Goal: Task Accomplishment & Management: Manage account settings

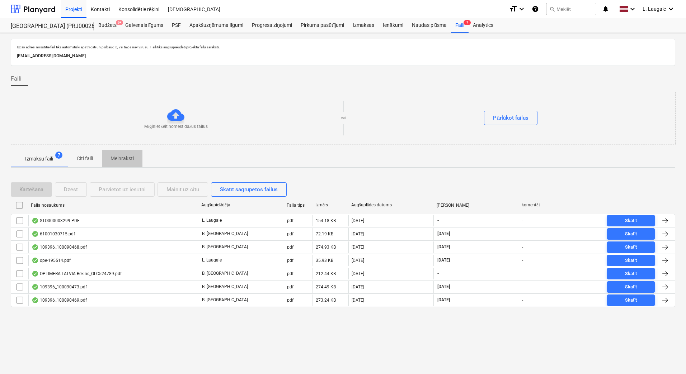
click at [118, 163] on span "Melnraksti" at bounding box center [122, 159] width 41 height 12
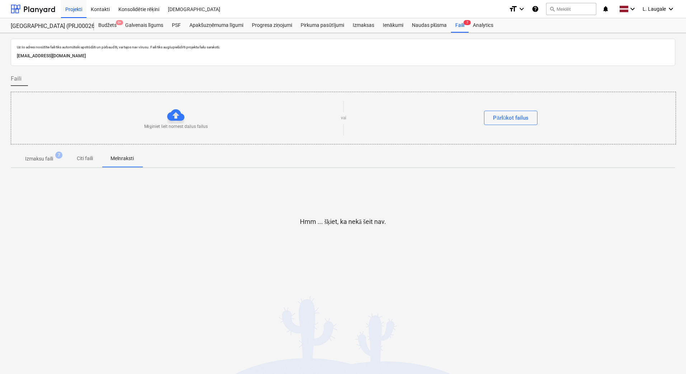
click at [40, 165] on span "Izmaksu faili 7" at bounding box center [39, 158] width 57 height 13
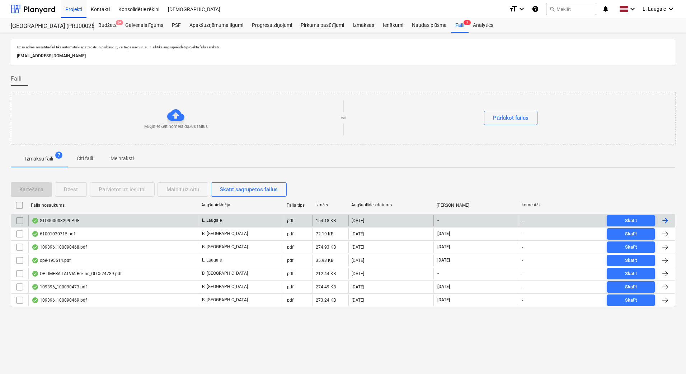
click at [130, 214] on div "STO000003299.PDF [PERSON_NAME] pdf 154.18 KB [DATE] - - Skatīt" at bounding box center [343, 220] width 664 height 13
click at [137, 222] on div "STO000003299.PDF" at bounding box center [113, 220] width 170 height 11
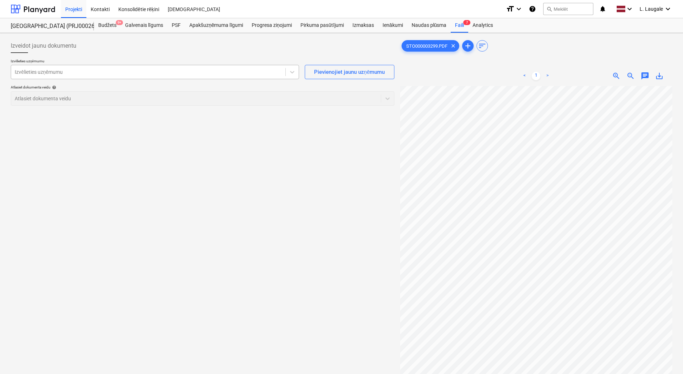
click at [126, 67] on div "Izvēlieties uzņēmumu" at bounding box center [148, 72] width 274 height 10
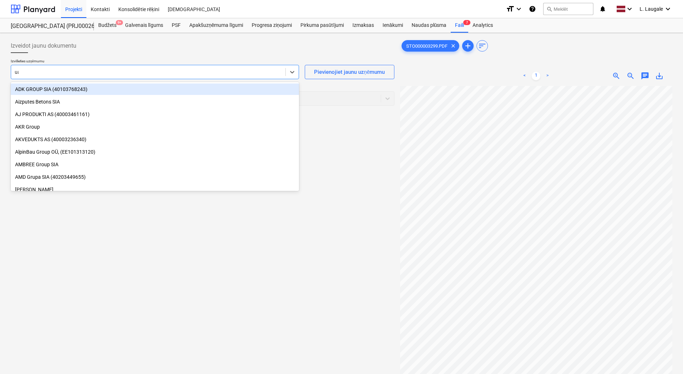
type input "uab"
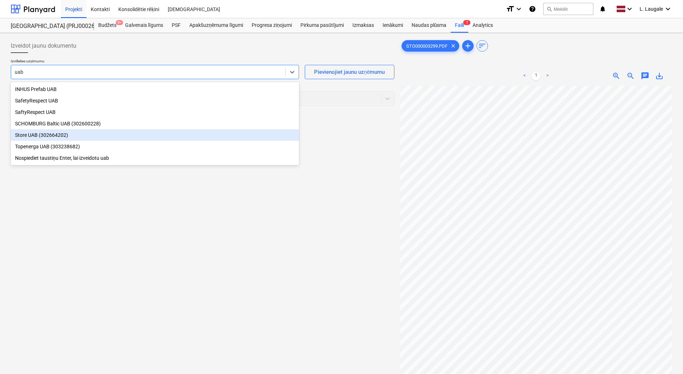
click at [110, 132] on div "Store UAB (302664202)" at bounding box center [155, 134] width 288 height 11
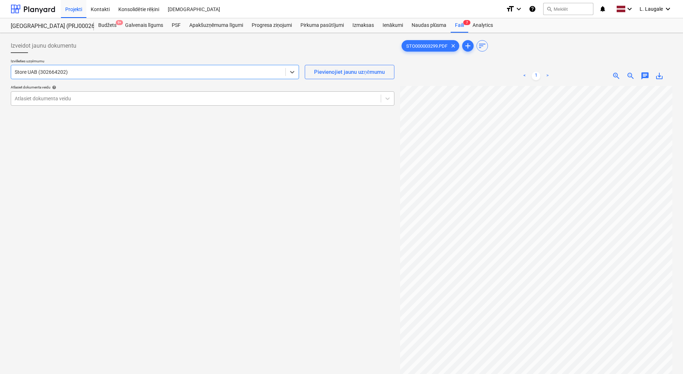
click at [101, 101] on div at bounding box center [196, 98] width 363 height 7
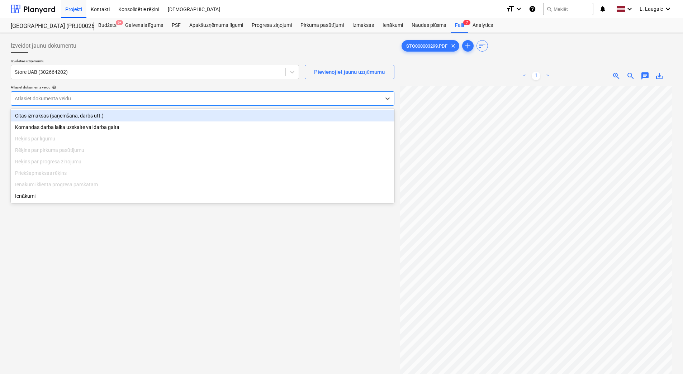
click at [107, 112] on div "Citas izmaksas (saņemšana, darbs utt.)" at bounding box center [203, 115] width 384 height 11
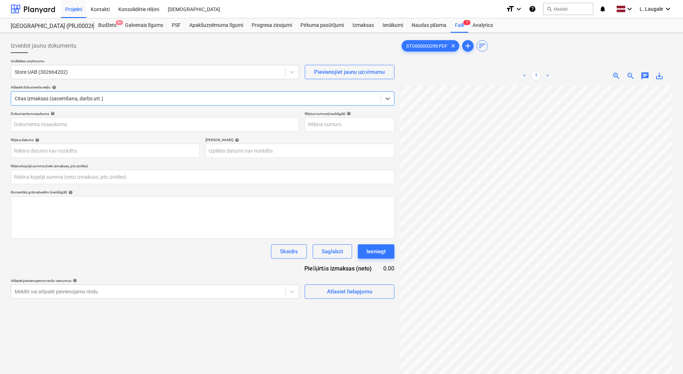
type input "STO000003299.PDF"
type input "0.00"
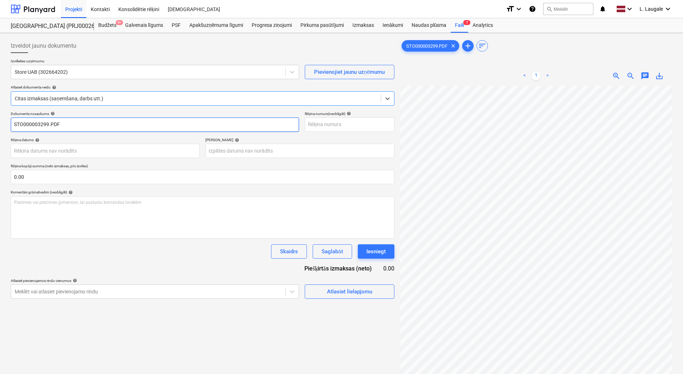
click at [104, 125] on input "STO000003299.PDF" at bounding box center [155, 125] width 288 height 14
drag, startPoint x: 104, startPoint y: 125, endPoint x: -1, endPoint y: 124, distance: 105.1
click at [0, 124] on html "Projekti Kontakti Konsolidētie rēķini Iesūtne format_size keyboard_arrow_down h…" at bounding box center [341, 187] width 683 height 374
type input "STO000003299"
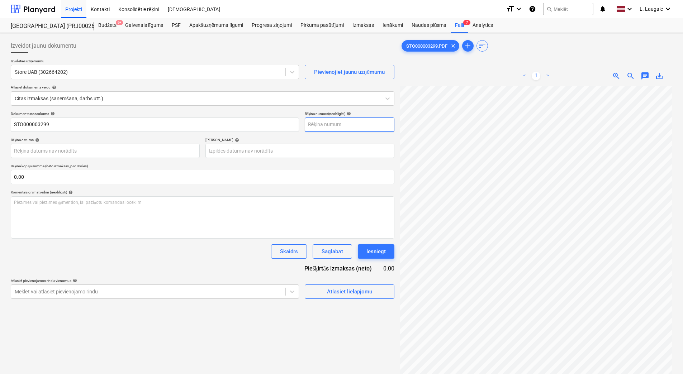
click at [358, 126] on input "text" at bounding box center [350, 125] width 90 height 14
paste input "STO000003299"
type input "STO000003299"
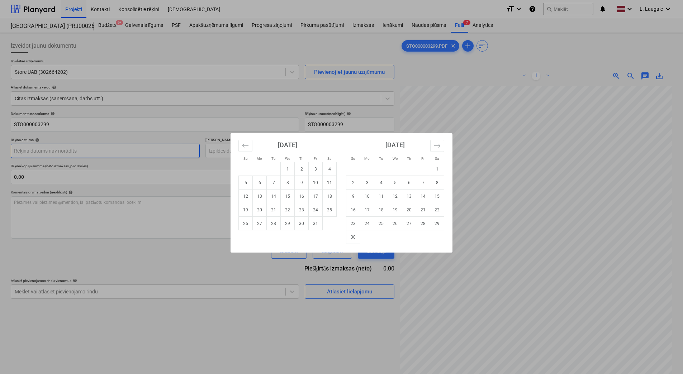
click at [128, 154] on body "Projekti Kontakti Konsolidētie rēķini Iesūtne format_size keyboard_arrow_down h…" at bounding box center [341, 187] width 683 height 374
click at [249, 144] on icon "Move backward to switch to the previous month." at bounding box center [245, 145] width 7 height 7
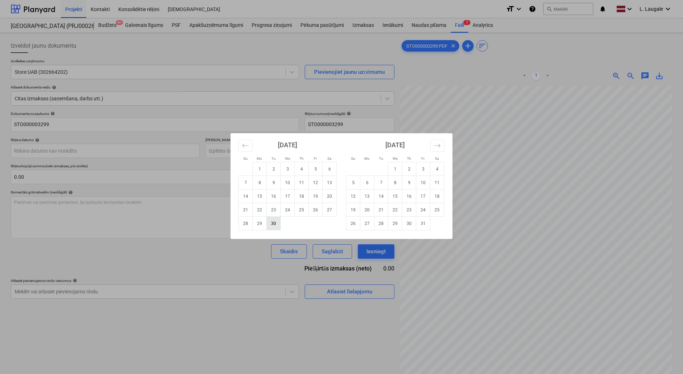
click at [274, 226] on td "30" at bounding box center [274, 224] width 14 height 14
type input "[DATE]"
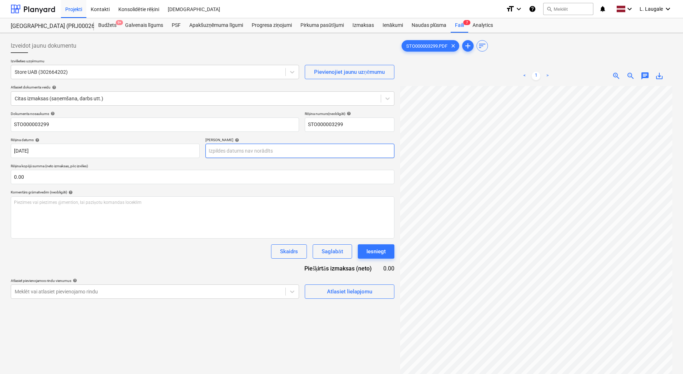
click at [280, 147] on body "Projekti Kontakti Konsolidētie rēķini Iesūtne format_size keyboard_arrow_down h…" at bounding box center [341, 187] width 683 height 374
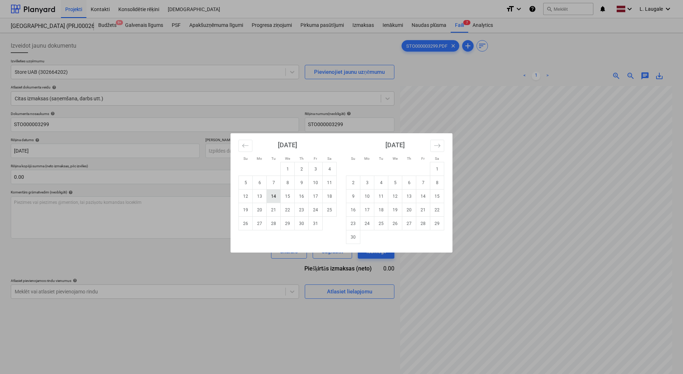
click at [276, 197] on td "14" at bounding box center [274, 197] width 14 height 14
type input "[DATE]"
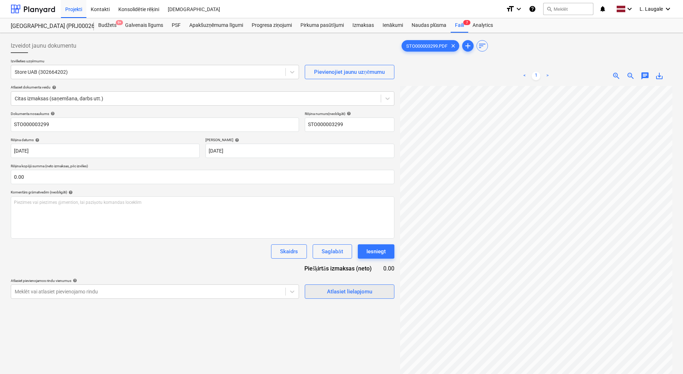
click at [327, 292] on span "Atlasiet lielapjomu" at bounding box center [350, 291] width 72 height 9
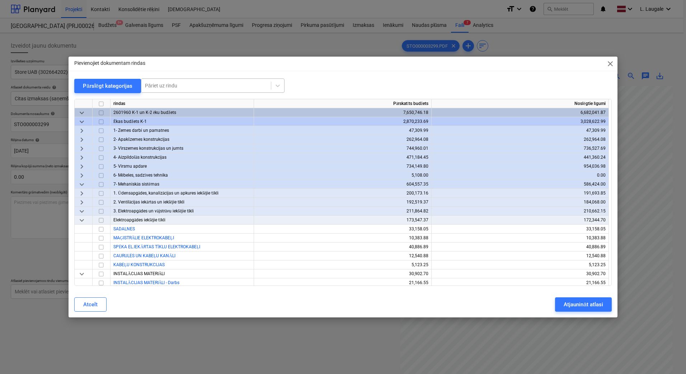
click at [166, 84] on div at bounding box center [206, 85] width 122 height 7
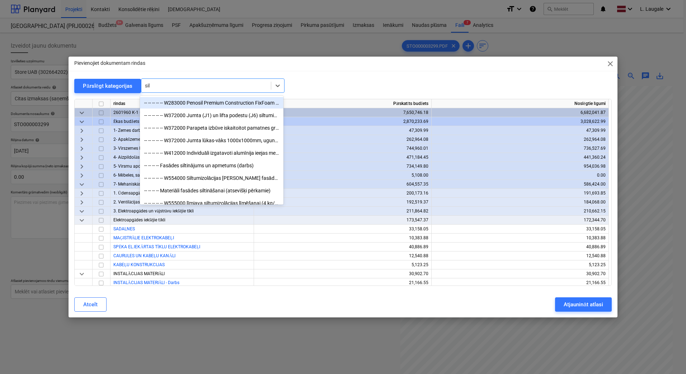
type input "sild"
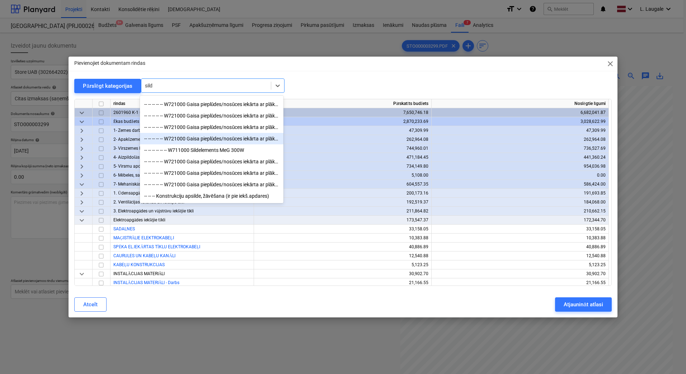
scroll to position [37, 0]
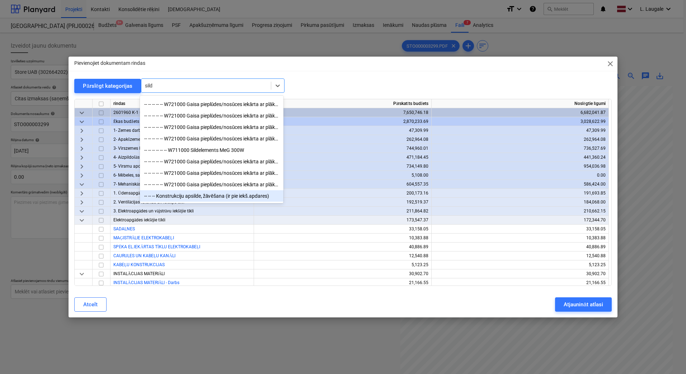
click at [232, 195] on div "-- -- -- Konstrukciju apsilde, žāvēšana (ir pie iekš.apdares)" at bounding box center [211, 195] width 143 height 11
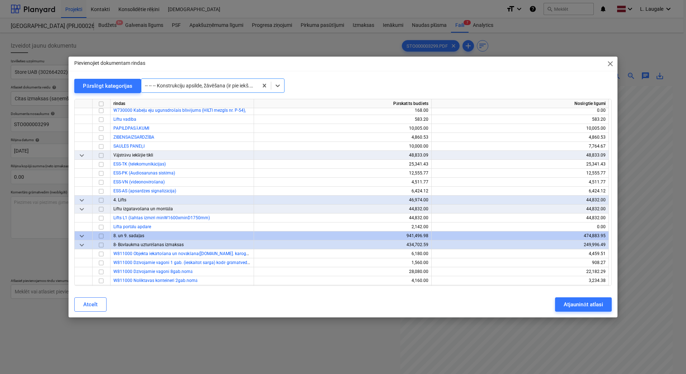
scroll to position [12444, 0]
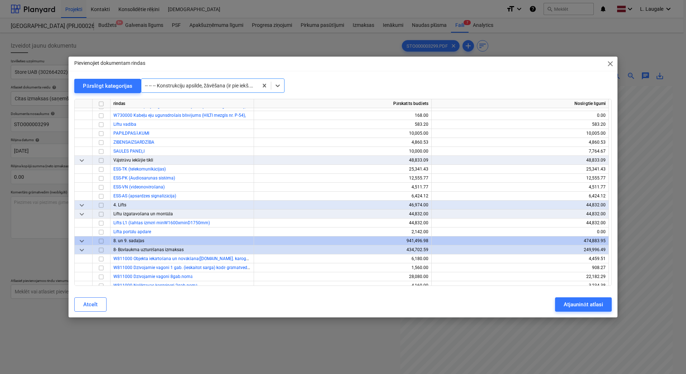
click at [109, 86] on div "Pārslēgt kategorijas" at bounding box center [108, 85] width 50 height 9
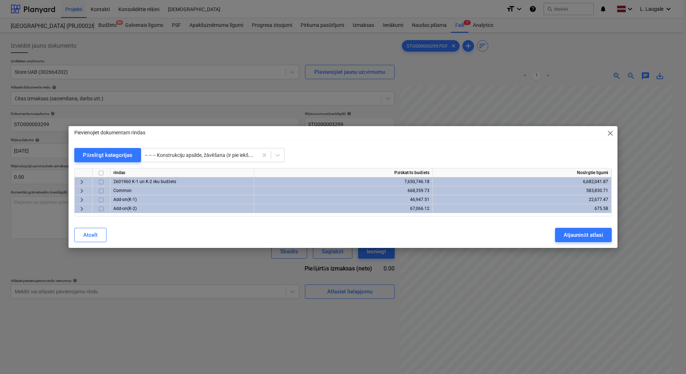
click at [81, 182] on span "keyboard_arrow_right" at bounding box center [81, 182] width 9 height 9
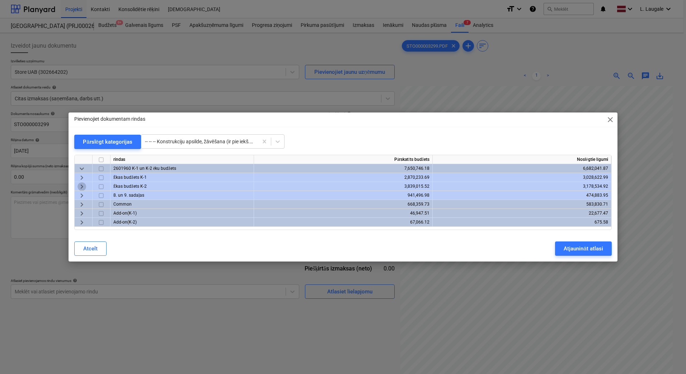
click at [82, 190] on span "keyboard_arrow_right" at bounding box center [81, 187] width 9 height 9
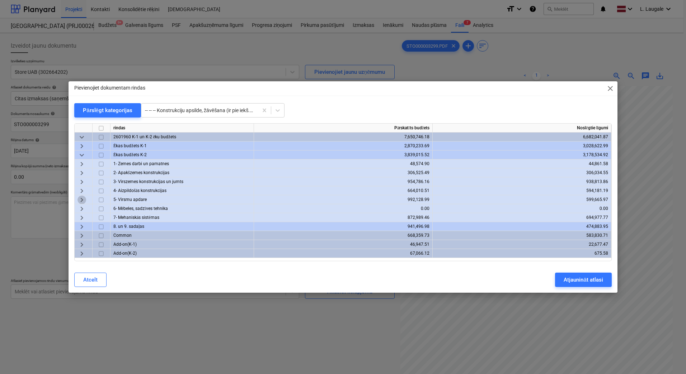
click at [83, 201] on span "keyboard_arrow_right" at bounding box center [81, 200] width 9 height 9
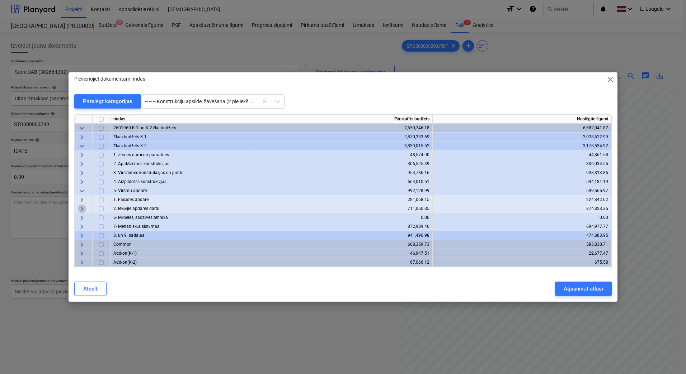
click at [83, 210] on span "keyboard_arrow_right" at bounding box center [81, 209] width 9 height 9
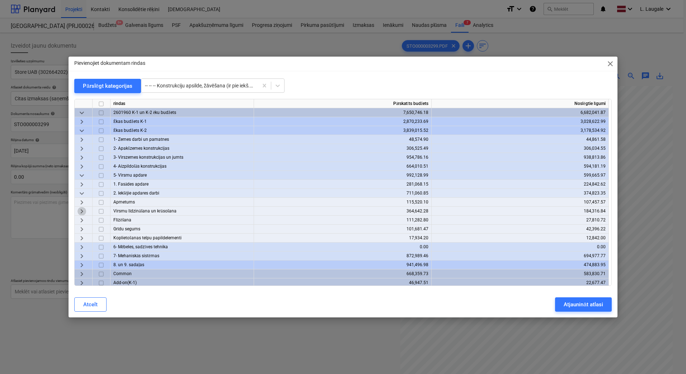
click at [82, 210] on span "keyboard_arrow_right" at bounding box center [81, 211] width 9 height 9
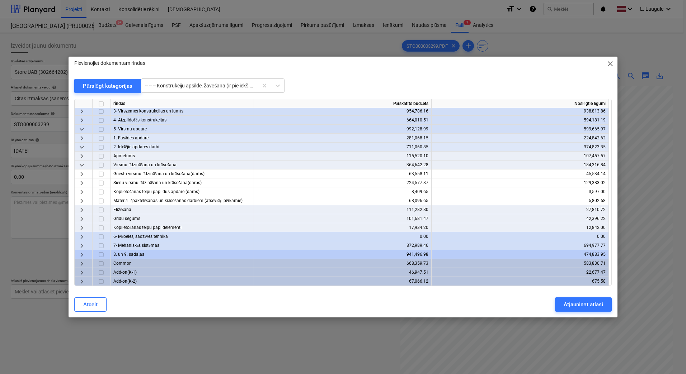
scroll to position [47, 0]
click at [82, 210] on span "keyboard_arrow_right" at bounding box center [81, 210] width 9 height 9
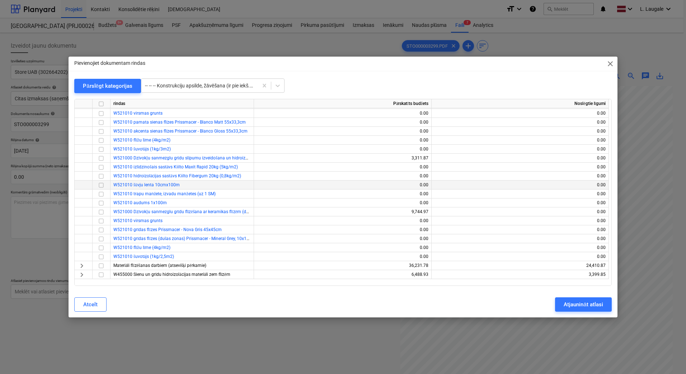
scroll to position [334, 0]
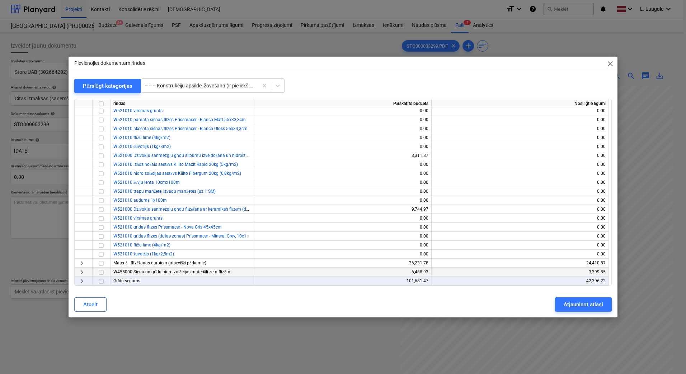
click at [83, 272] on span "keyboard_arrow_right" at bounding box center [81, 272] width 9 height 9
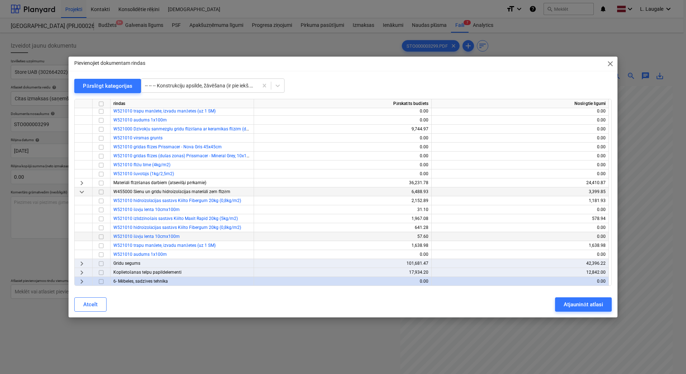
scroll to position [411, 0]
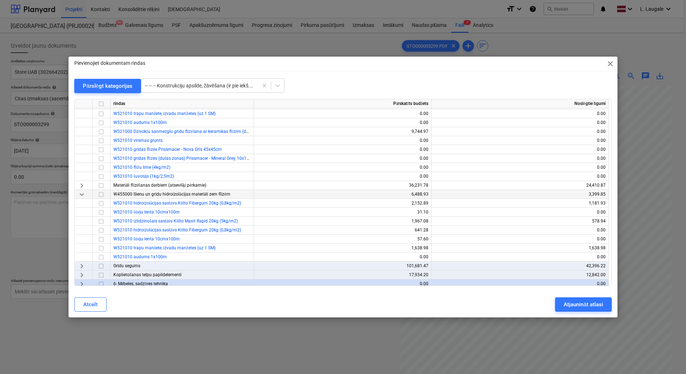
click at [80, 277] on span "keyboard_arrow_right" at bounding box center [81, 275] width 9 height 9
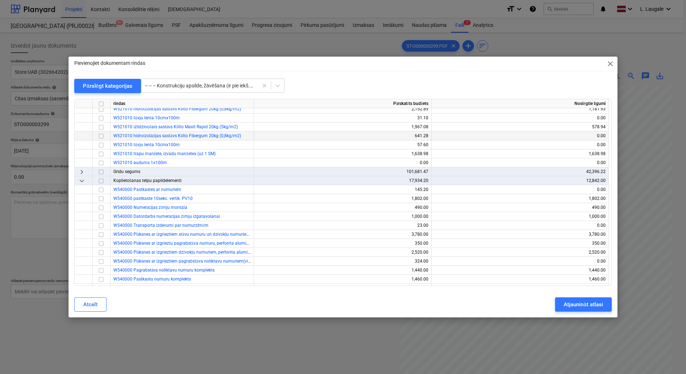
scroll to position [531, 0]
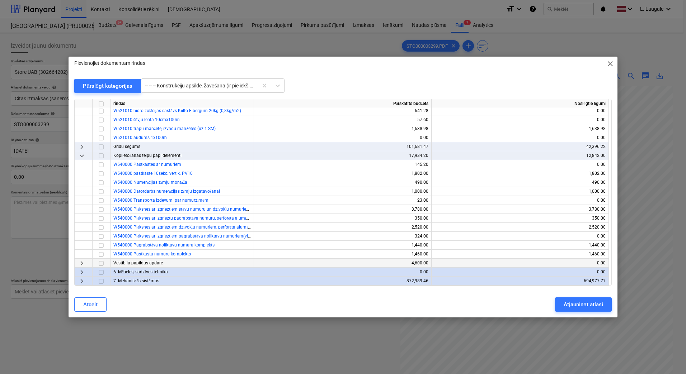
click at [84, 264] on span "keyboard_arrow_right" at bounding box center [81, 263] width 9 height 9
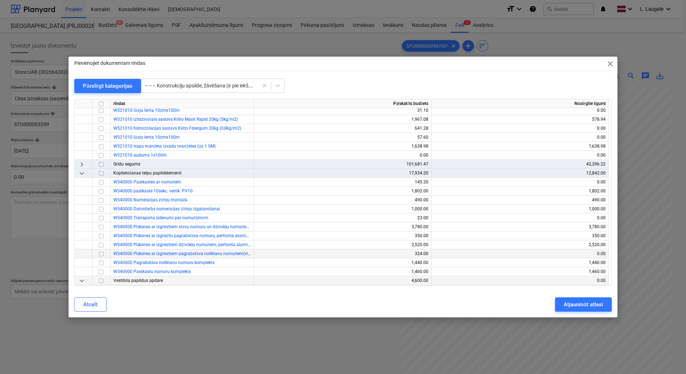
scroll to position [513, 0]
click at [80, 165] on span "keyboard_arrow_right" at bounding box center [81, 165] width 9 height 9
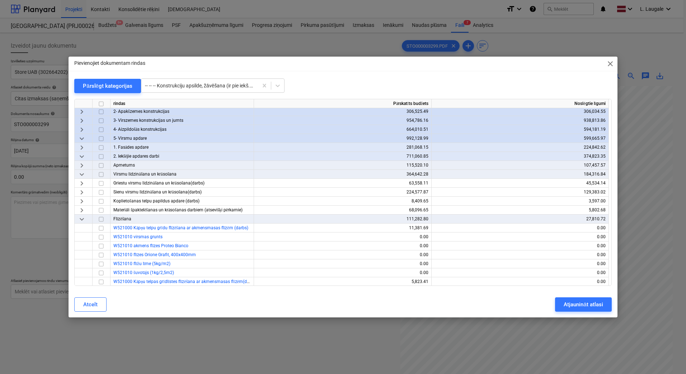
scroll to position [35, 0]
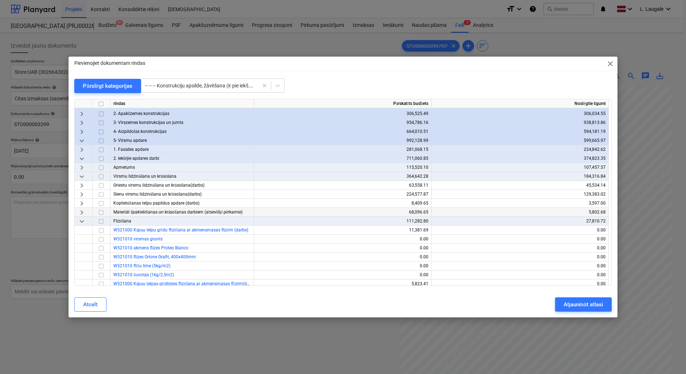
click at [85, 213] on span "keyboard_arrow_right" at bounding box center [81, 212] width 9 height 9
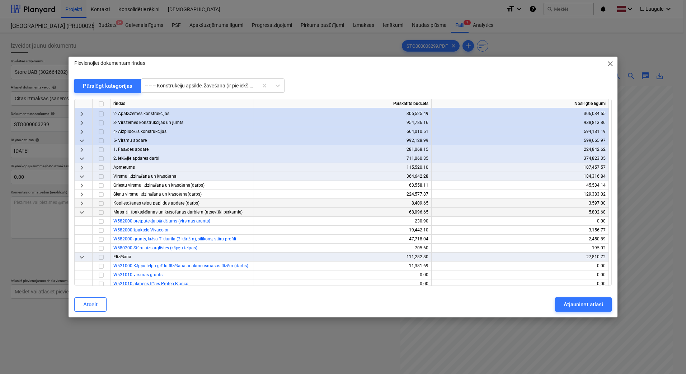
click at [83, 202] on span "keyboard_arrow_right" at bounding box center [81, 203] width 9 height 9
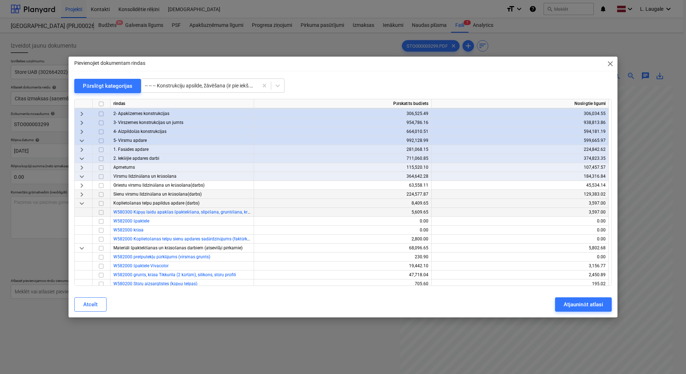
click at [83, 194] on span "keyboard_arrow_right" at bounding box center [81, 194] width 9 height 9
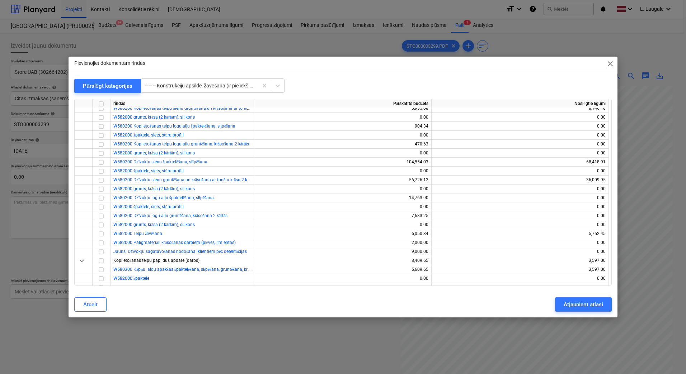
scroll to position [202, 0]
click at [100, 232] on input "checkbox" at bounding box center [101, 234] width 9 height 9
click at [600, 305] on div "Atjaunināt atlasi" at bounding box center [583, 304] width 39 height 9
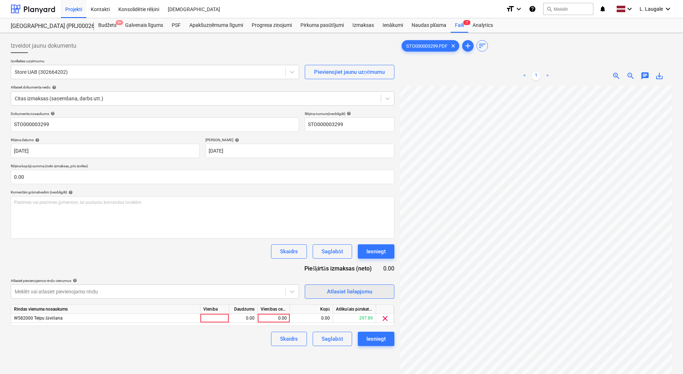
click at [331, 291] on div "Atlasiet lielapjomu" at bounding box center [349, 291] width 45 height 9
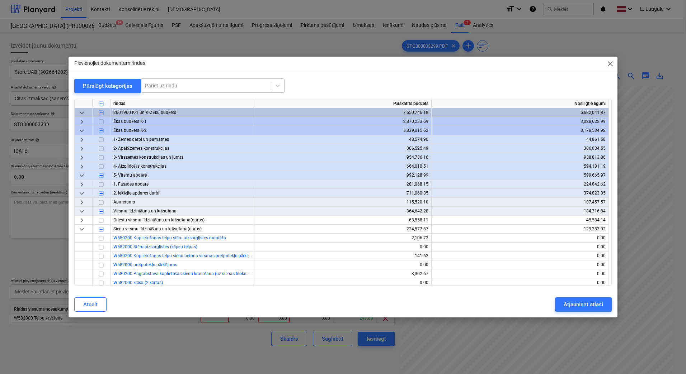
click at [222, 79] on div "Pāriet uz rindu" at bounding box center [212, 86] width 143 height 14
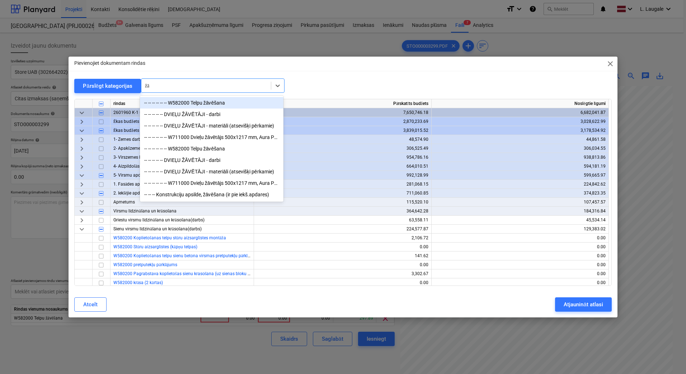
type input "žāv"
click at [238, 102] on div "-- -- -- -- -- -- W582000 Telpu žāvēšana" at bounding box center [211, 102] width 143 height 11
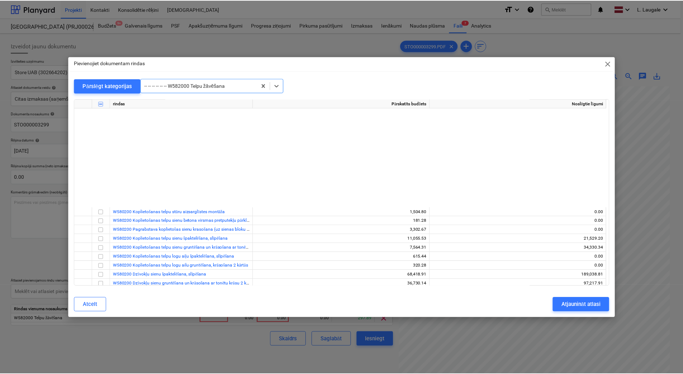
scroll to position [3560, 0]
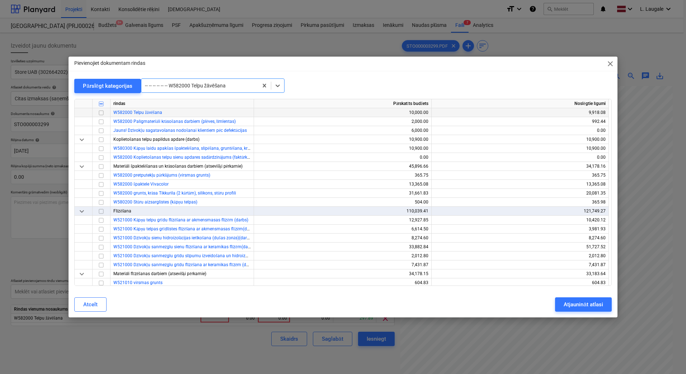
click at [103, 113] on input "checkbox" at bounding box center [101, 113] width 9 height 9
click at [594, 306] on div "Atjaunināt atlasi" at bounding box center [583, 304] width 39 height 9
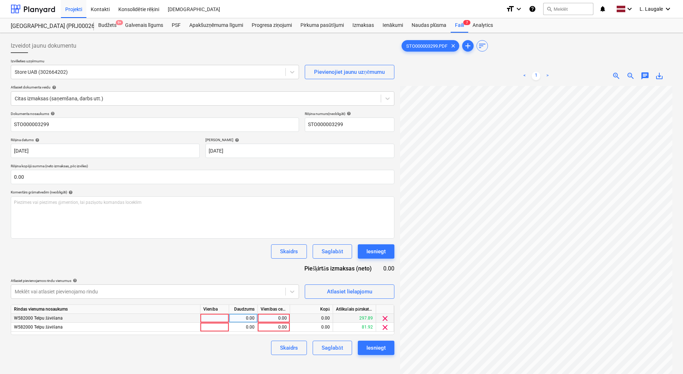
click at [203, 316] on div at bounding box center [215, 318] width 29 height 9
type input "1"
click at [218, 327] on div at bounding box center [215, 327] width 29 height 9
click at [249, 328] on div "0.00" at bounding box center [243, 327] width 23 height 9
click at [268, 327] on div "0.00" at bounding box center [274, 327] width 26 height 9
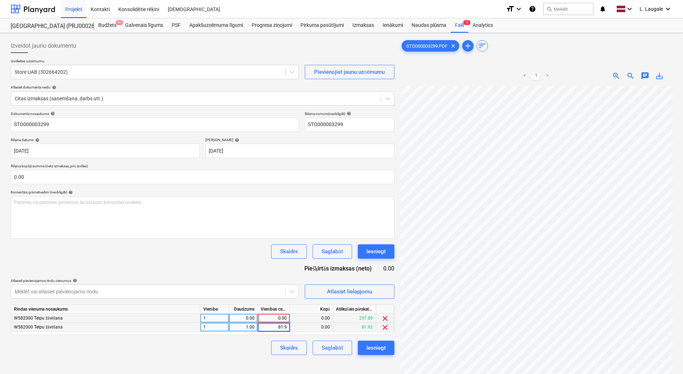
type input "81.92"
click at [248, 352] on div "Skaidrs Saglabāt Iesniegt" at bounding box center [203, 348] width 384 height 14
click at [281, 318] on div "0.00" at bounding box center [274, 318] width 26 height 9
type input "1368.08"
click at [262, 348] on div "Skaidrs Saglabāt Iesniegt" at bounding box center [203, 348] width 384 height 14
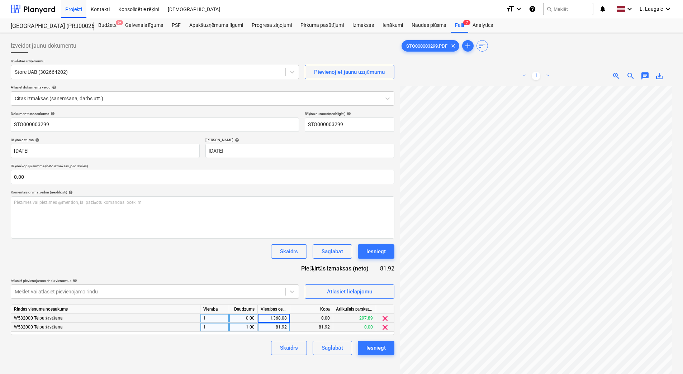
click at [256, 348] on div "Skaidrs Saglabāt Iesniegt" at bounding box center [203, 348] width 384 height 14
click at [278, 325] on div "81.92" at bounding box center [274, 327] width 26 height 9
click at [278, 318] on div "1,368.08" at bounding box center [274, 318] width 26 height 9
click at [251, 345] on div "Skaidrs Saglabāt Iesniegt" at bounding box center [203, 348] width 384 height 14
click at [251, 320] on div "0.00" at bounding box center [243, 318] width 23 height 9
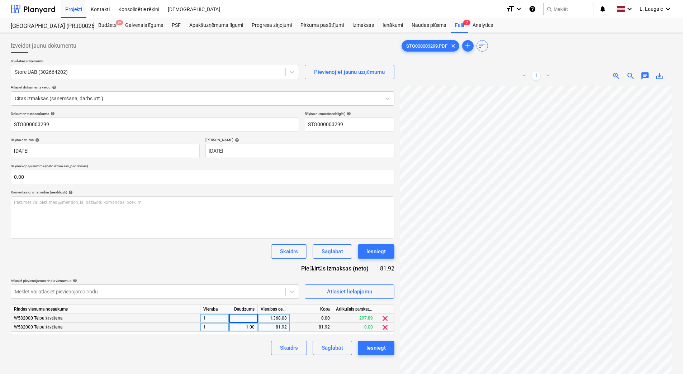
type input "1"
click at [263, 334] on div "Rindas vienuma nosaukums Vienība Daudzums Vienības cena Kopā Atlikušais pārskat…" at bounding box center [203, 320] width 384 height 30
click at [337, 354] on button "Saglabāt" at bounding box center [332, 348] width 39 height 14
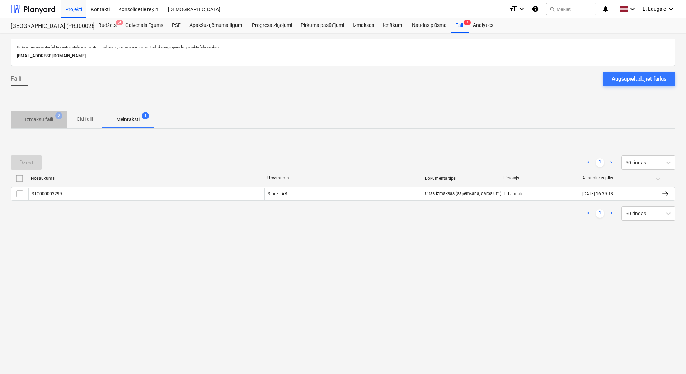
click at [42, 123] on p "Izmaksu faili" at bounding box center [39, 120] width 28 height 8
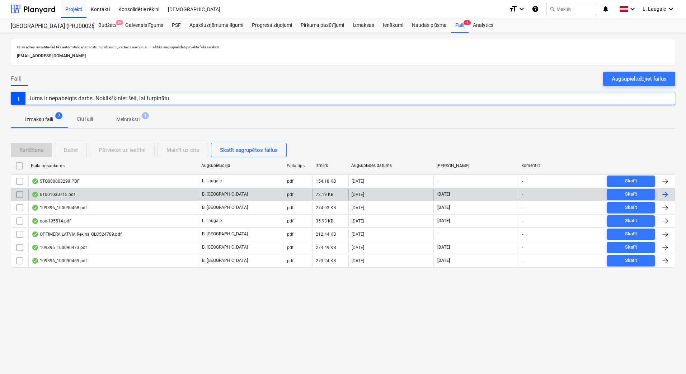
click at [85, 193] on div "61001030715.pdf" at bounding box center [113, 194] width 170 height 11
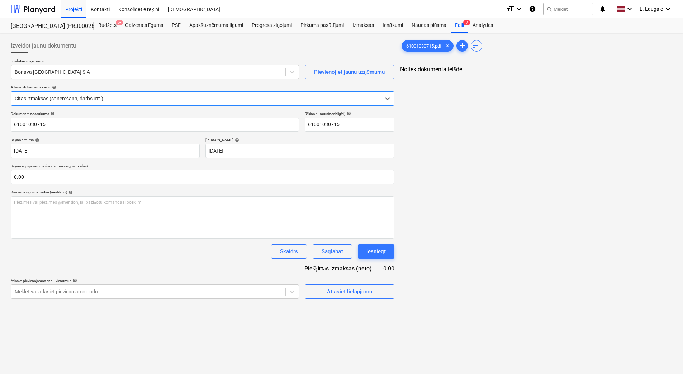
type input "61001030715"
type input "[DATE]"
click at [124, 70] on div at bounding box center [148, 72] width 267 height 7
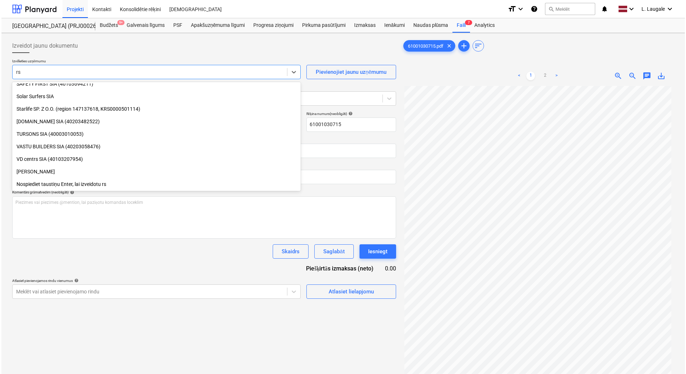
scroll to position [282, 0]
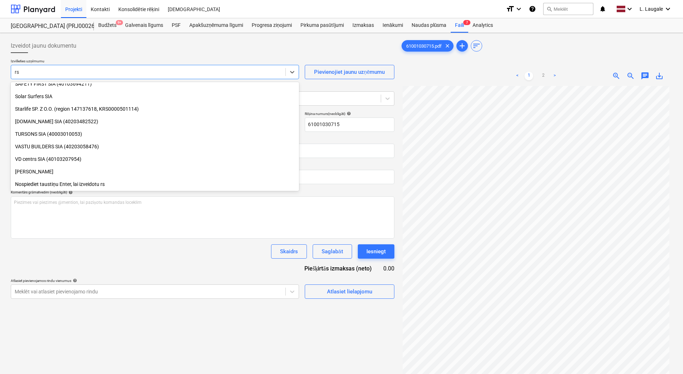
type input "r"
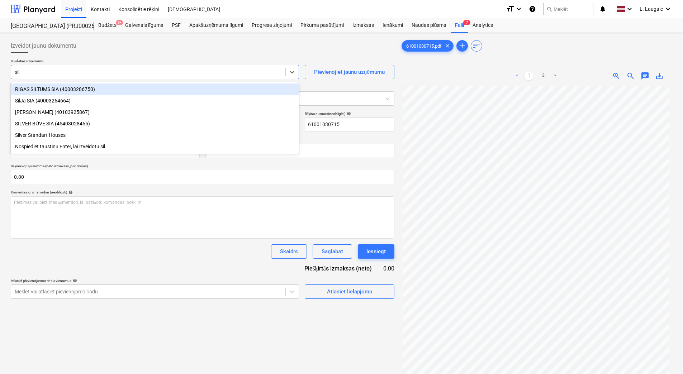
type input "silt"
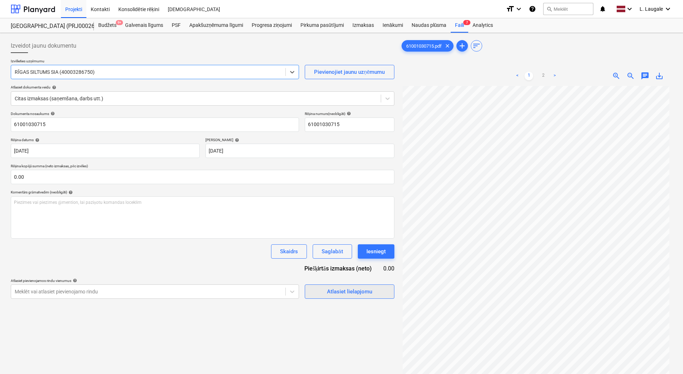
click at [342, 292] on div "Atlasiet lielapjomu" at bounding box center [349, 291] width 45 height 9
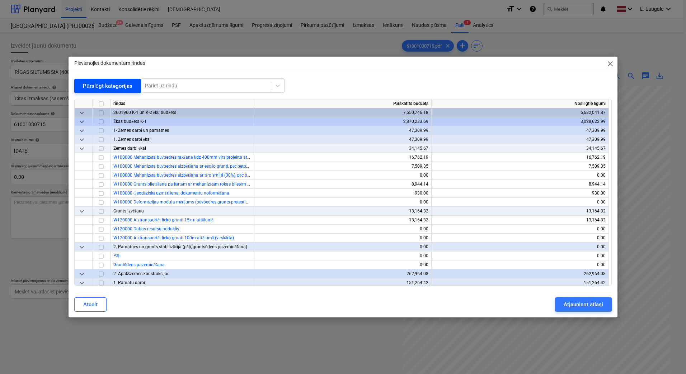
click at [98, 88] on div "Pārslēgt kategorijas" at bounding box center [108, 85] width 50 height 9
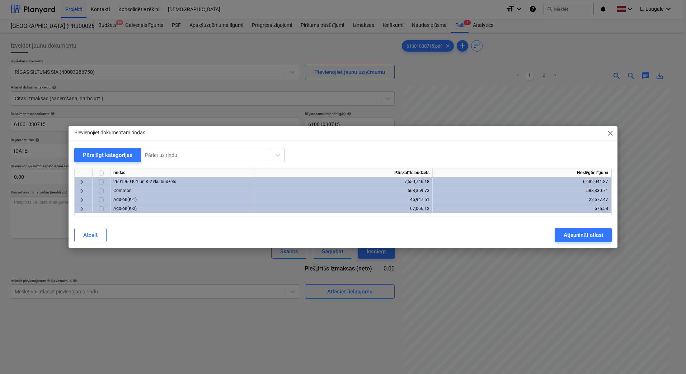
click at [77, 183] on span "keyboard_arrow_right" at bounding box center [81, 182] width 9 height 9
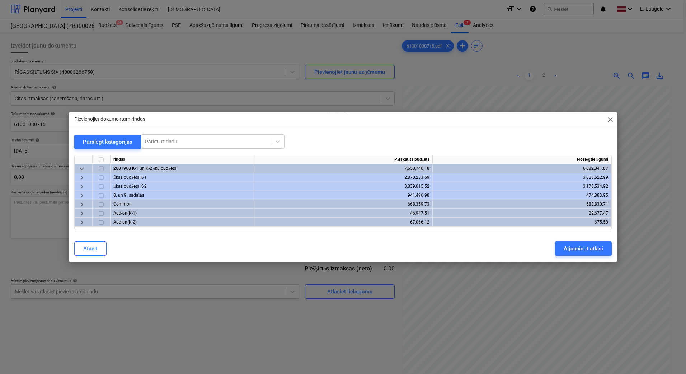
click at [84, 195] on span "keyboard_arrow_right" at bounding box center [81, 196] width 9 height 9
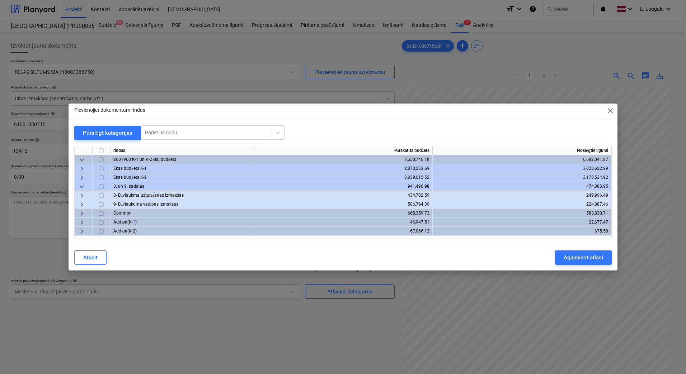
click at [80, 196] on span "keyboard_arrow_right" at bounding box center [81, 196] width 9 height 9
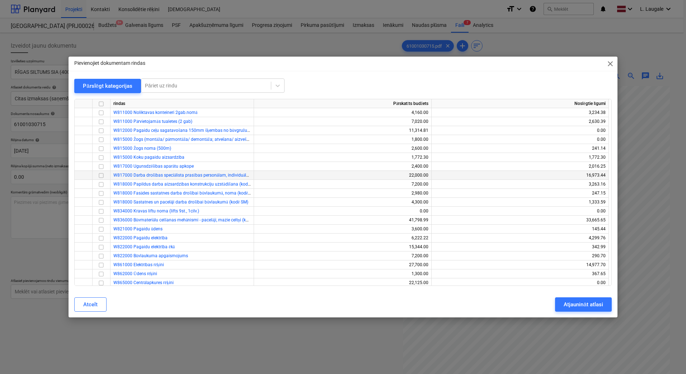
scroll to position [143, 0]
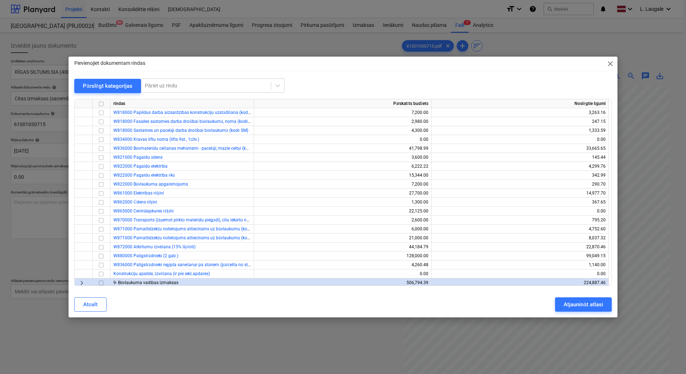
click at [473, 334] on div "Pievienojiet dokumentam rindas close Pārslēgt kategorijas Pāriet uz rindu rinda…" at bounding box center [343, 187] width 686 height 374
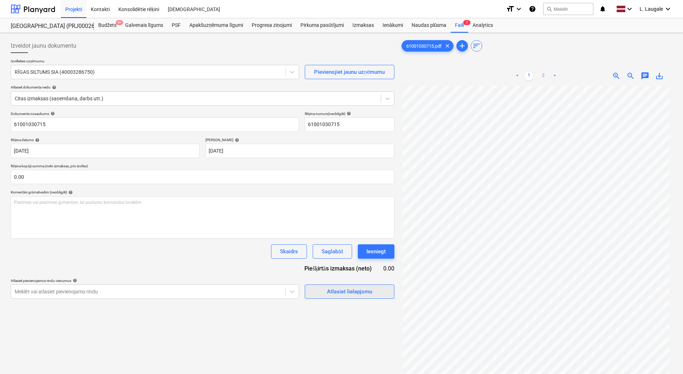
click at [326, 289] on span "Atlasiet lielapjomu" at bounding box center [350, 291] width 72 height 9
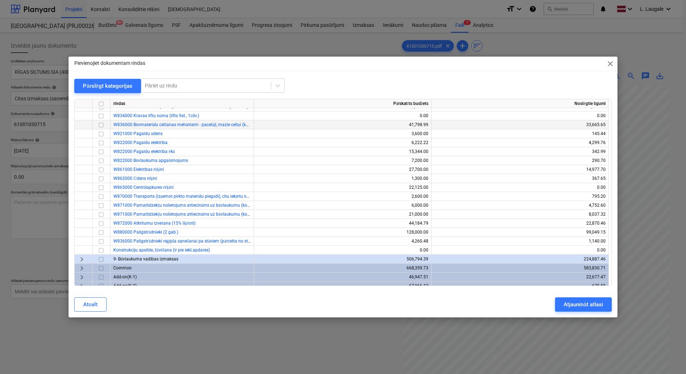
scroll to position [168, 0]
click at [80, 258] on span "keyboard_arrow_right" at bounding box center [81, 259] width 9 height 9
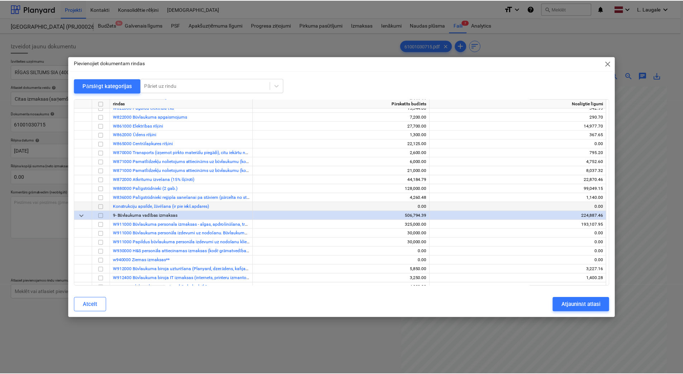
scroll to position [116, 0]
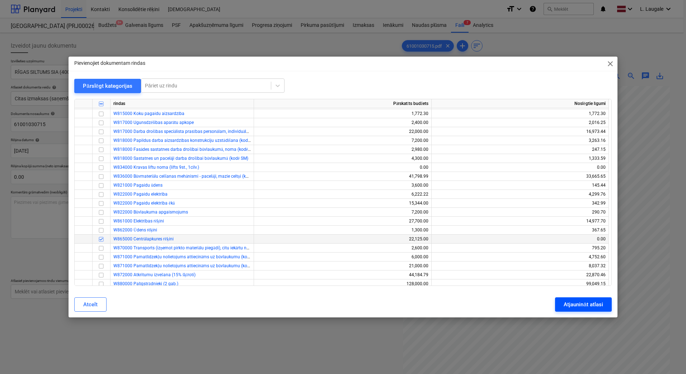
click at [584, 305] on div "Atjaunināt atlasi" at bounding box center [583, 304] width 39 height 9
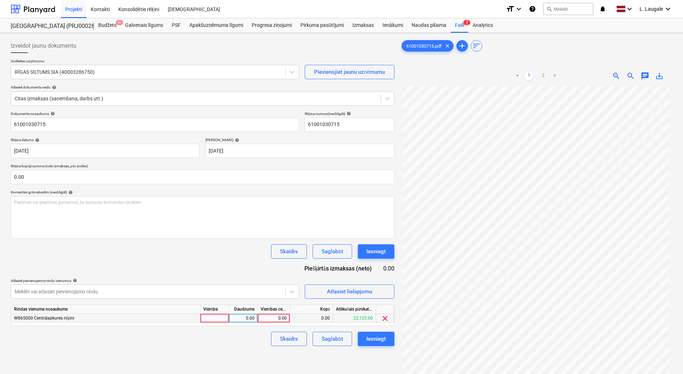
click at [212, 319] on div at bounding box center [215, 318] width 29 height 9
type input "1"
click at [237, 322] on div "0.00" at bounding box center [243, 318] width 23 height 9
type input "1"
click at [266, 319] on div "0.00" at bounding box center [274, 318] width 26 height 9
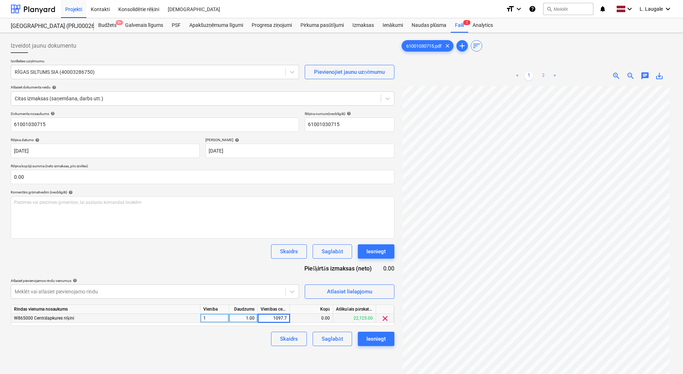
type input "1097.71"
click at [255, 338] on div "Skaidrs Saglabāt Iesniegt" at bounding box center [203, 339] width 384 height 14
click at [348, 342] on button "Saglabāt" at bounding box center [332, 339] width 39 height 14
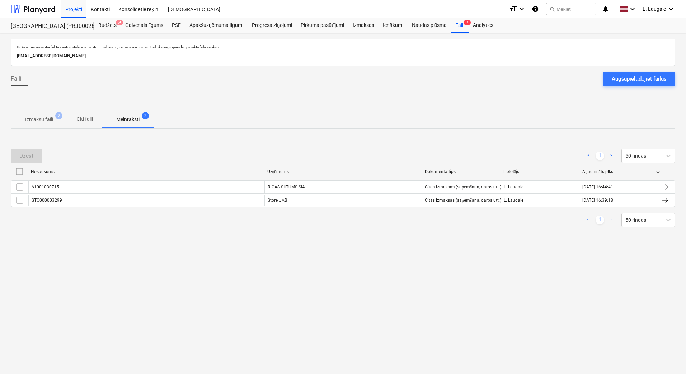
click at [46, 122] on p "Izmaksu faili" at bounding box center [39, 120] width 28 height 8
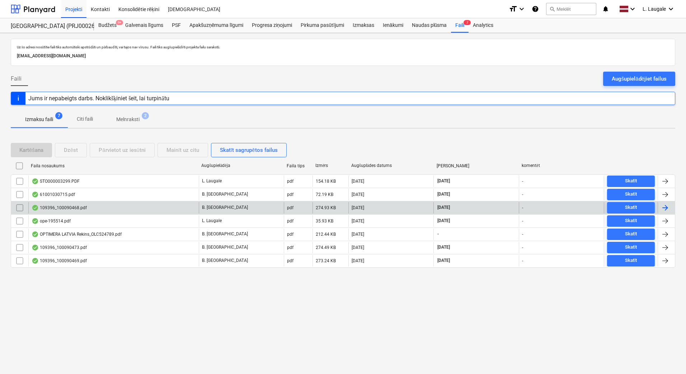
click at [121, 210] on div "109396_100090468.pdf" at bounding box center [113, 207] width 170 height 11
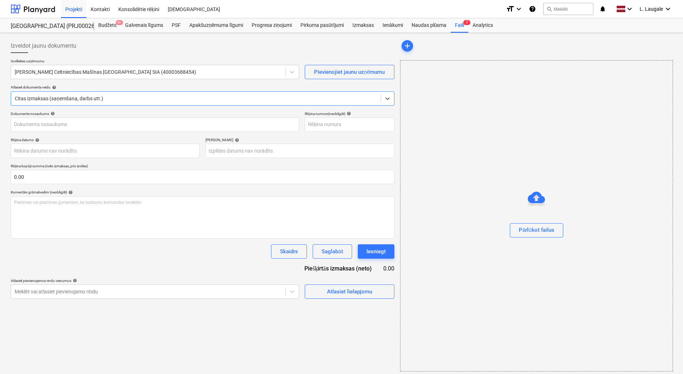
type input "100090468"
type input "[DATE]"
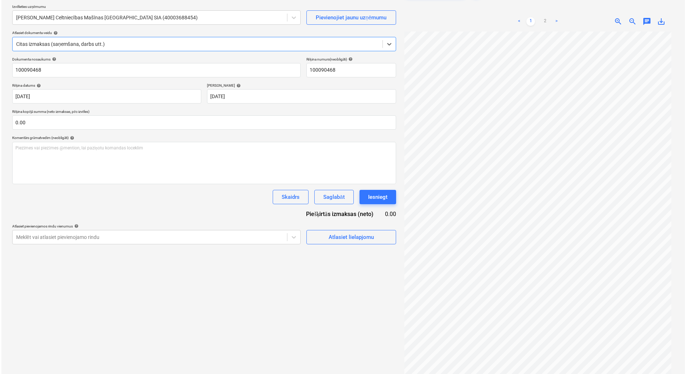
scroll to position [24, 0]
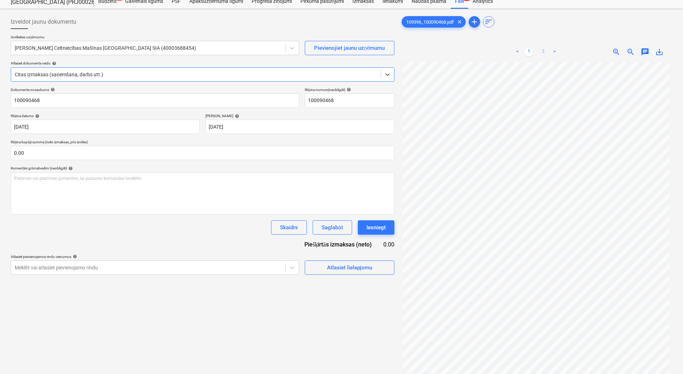
click at [541, 52] on link "2" at bounding box center [543, 52] width 9 height 9
click at [349, 272] on div "Atlasiet lielapjomu" at bounding box center [349, 267] width 45 height 9
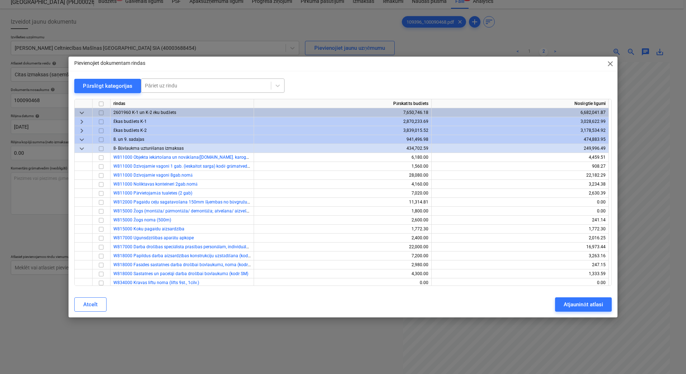
click at [164, 87] on div at bounding box center [206, 85] width 122 height 7
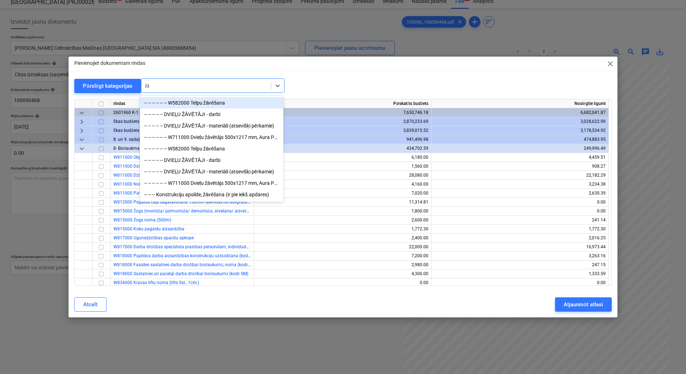
type input "ž"
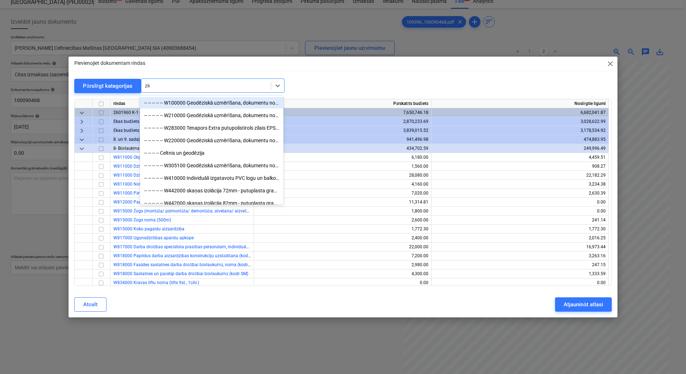
type input "ziem"
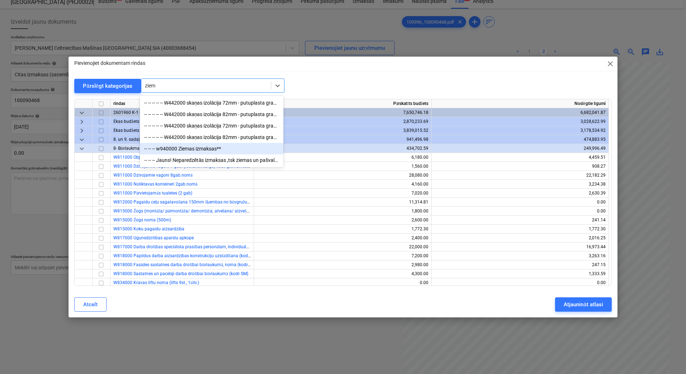
click at [191, 152] on div "-- -- -- w940000 Ziemas izmaksas**" at bounding box center [211, 148] width 143 height 11
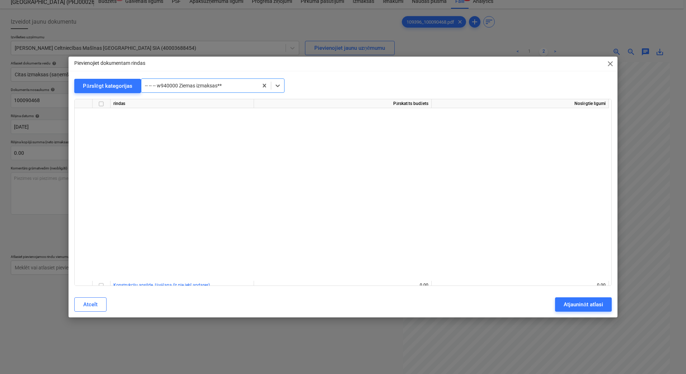
scroll to position [12904, 0]
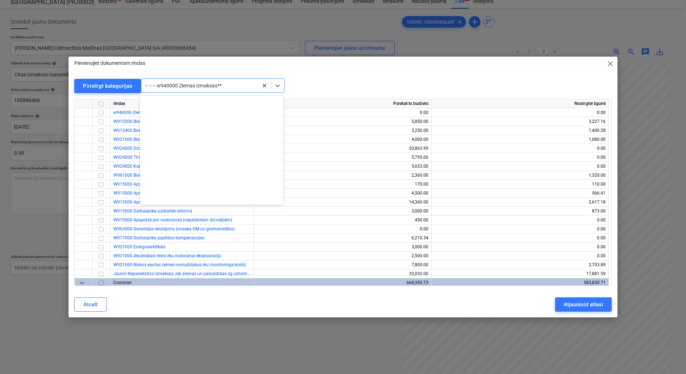
click at [217, 86] on div at bounding box center [199, 85] width 109 height 7
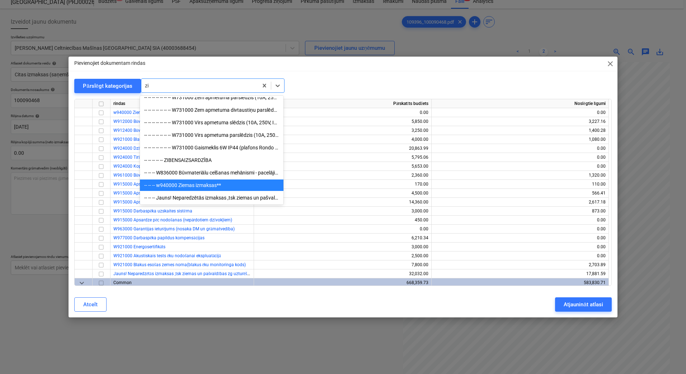
scroll to position [646, 0]
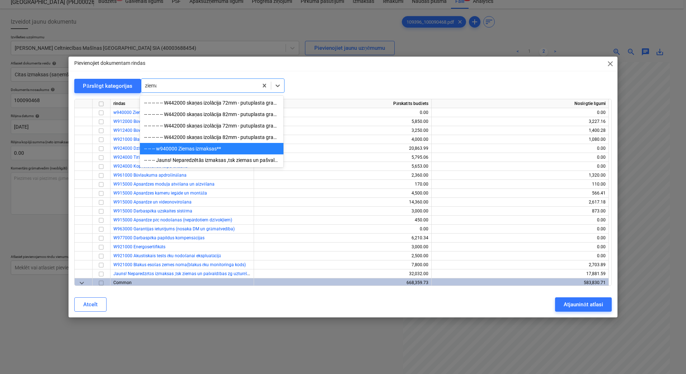
type input "ziemas"
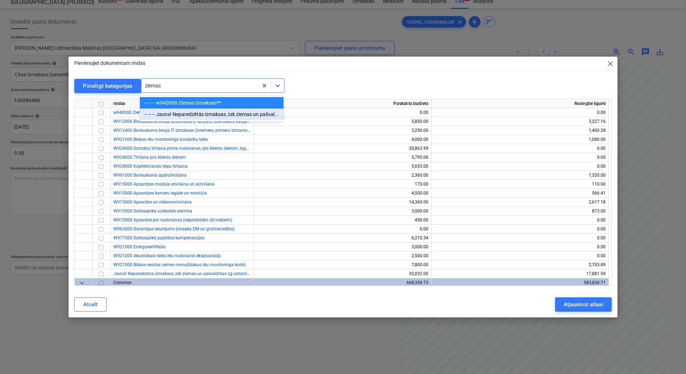
click at [233, 112] on div "-- -- -- Jauns! Neparedzētās izmaksas ,tsk ziemas un pašvaldības zg uzturēšanas…" at bounding box center [211, 114] width 143 height 11
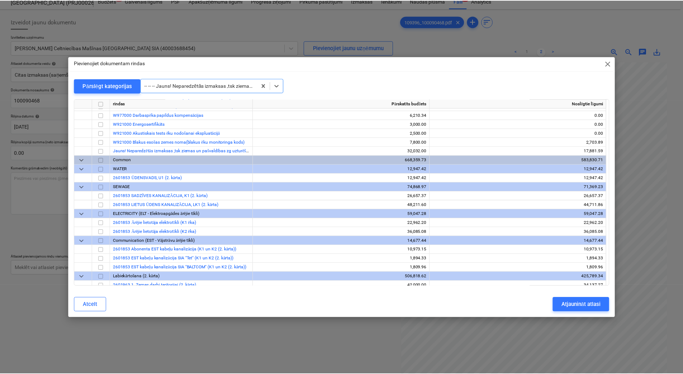
scroll to position [13066, 0]
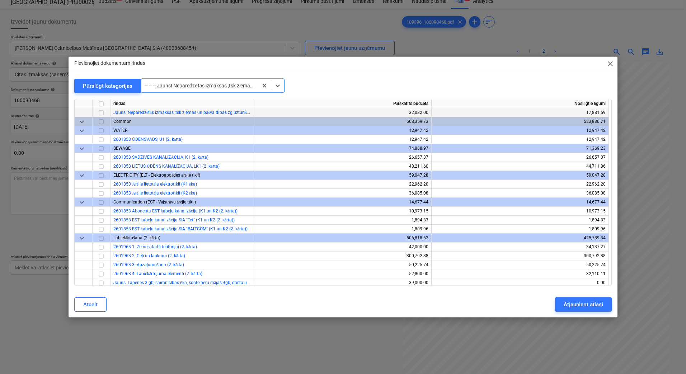
click at [101, 113] on input "checkbox" at bounding box center [101, 113] width 9 height 9
click at [599, 309] on div "Atjaunināt atlasi" at bounding box center [583, 304] width 39 height 9
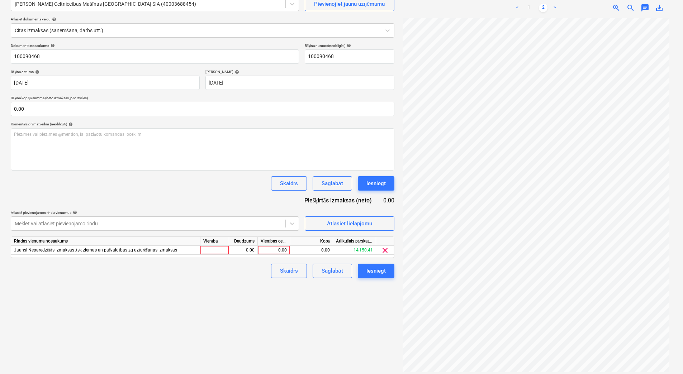
scroll to position [72, 0]
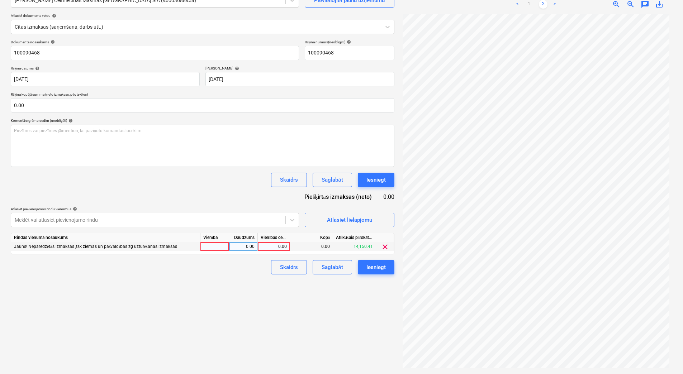
click at [213, 248] on div at bounding box center [215, 246] width 29 height 9
drag, startPoint x: 213, startPoint y: 248, endPoint x: 228, endPoint y: 246, distance: 15.2
click at [228, 246] on input "1" at bounding box center [215, 246] width 28 height 9
type input "1"
click at [242, 245] on div "0.00" at bounding box center [243, 246] width 23 height 9
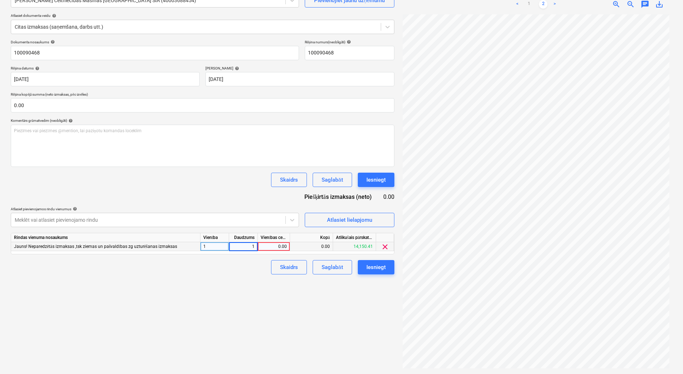
click at [279, 248] on div "0.00" at bounding box center [274, 246] width 26 height 9
type input "1321.2"
click at [244, 268] on div "Skaidrs Saglabāt Iesniegt" at bounding box center [203, 267] width 384 height 14
click at [323, 268] on div "Saglabāt" at bounding box center [332, 267] width 21 height 9
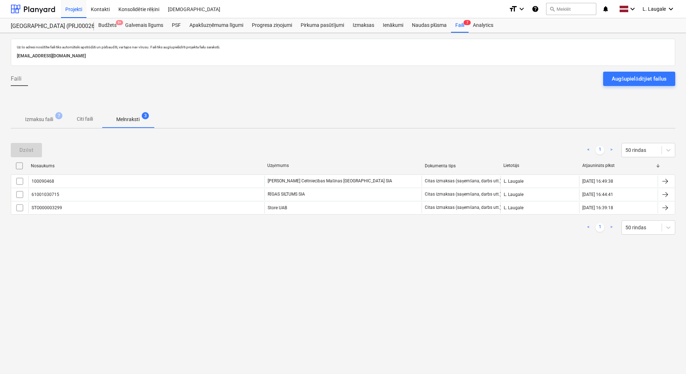
click at [62, 123] on span "Izmaksu faili 7" at bounding box center [39, 119] width 57 height 13
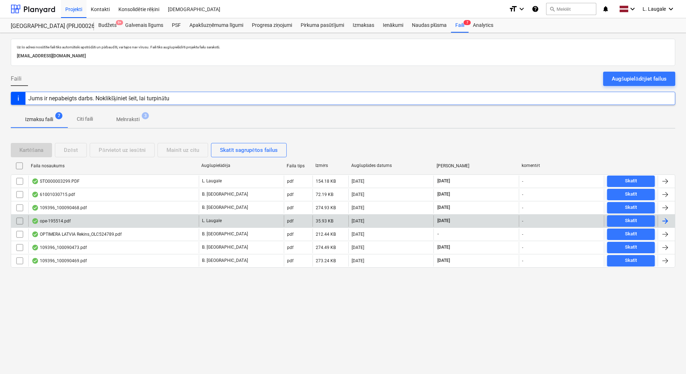
click at [104, 221] on div "ope-195514.pdf" at bounding box center [113, 221] width 170 height 11
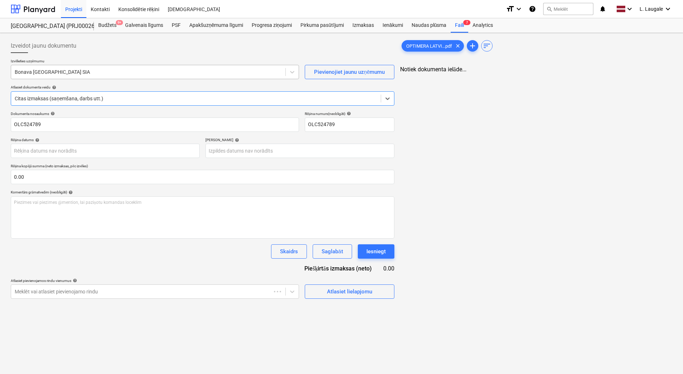
type input "OLC524789"
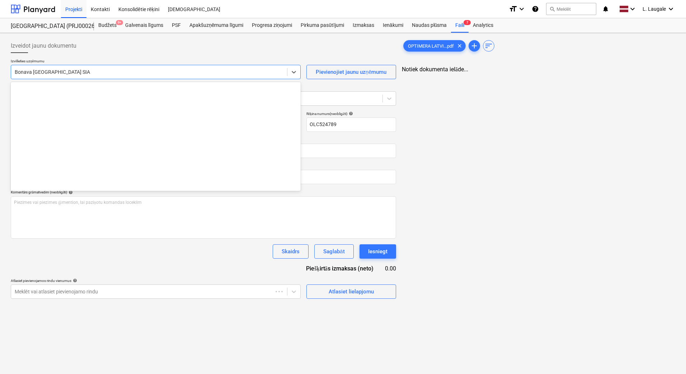
click at [104, 71] on div at bounding box center [149, 72] width 269 height 7
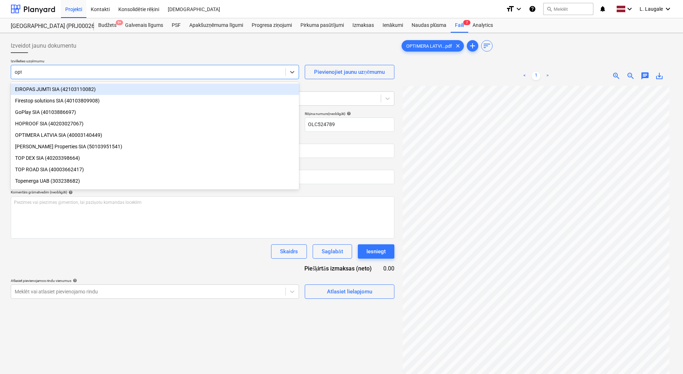
type input "opti"
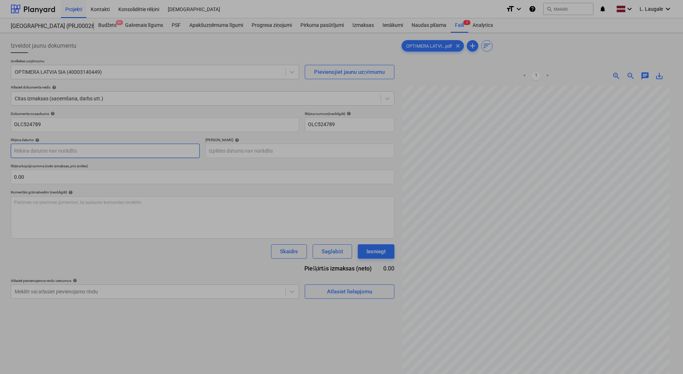
click at [114, 158] on body "Projekti Kontakti Konsolidētie rēķini Iesūtne format_size keyboard_arrow_down h…" at bounding box center [341, 187] width 683 height 374
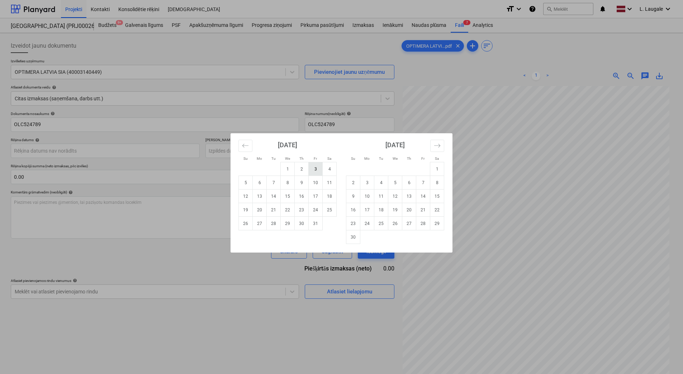
click at [314, 170] on td "3" at bounding box center [316, 169] width 14 height 14
type input "[DATE]"
click at [287, 152] on body "Projekti Kontakti Konsolidētie rēķini Iesūtne format_size keyboard_arrow_down h…" at bounding box center [341, 187] width 683 height 374
click at [435, 146] on icon "Move forward to switch to the next month." at bounding box center [437, 145] width 7 height 7
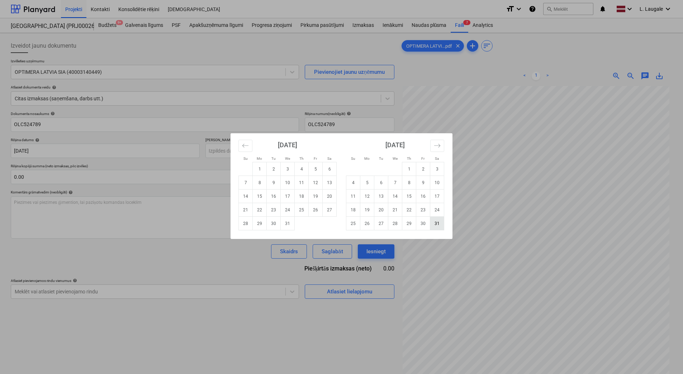
click at [440, 223] on td "31" at bounding box center [437, 224] width 14 height 14
type input "[DATE]"
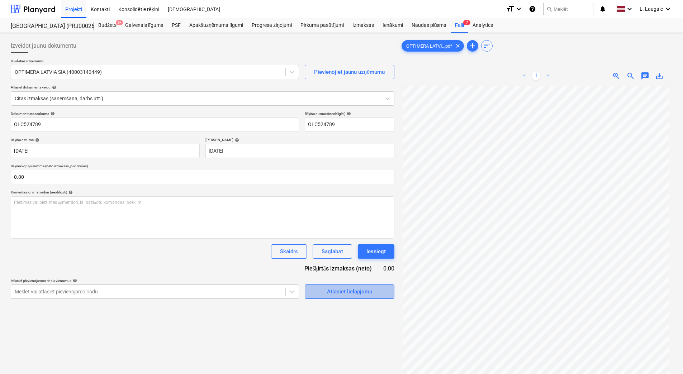
click at [337, 291] on div "Atlasiet lielapjomu" at bounding box center [349, 291] width 45 height 9
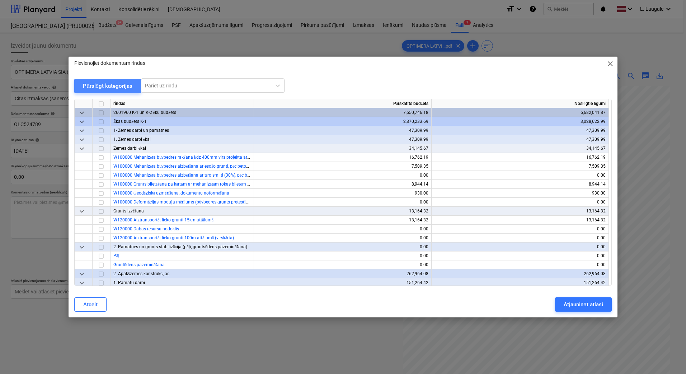
click at [115, 79] on button "Pārslēgt kategorijas" at bounding box center [107, 86] width 67 height 14
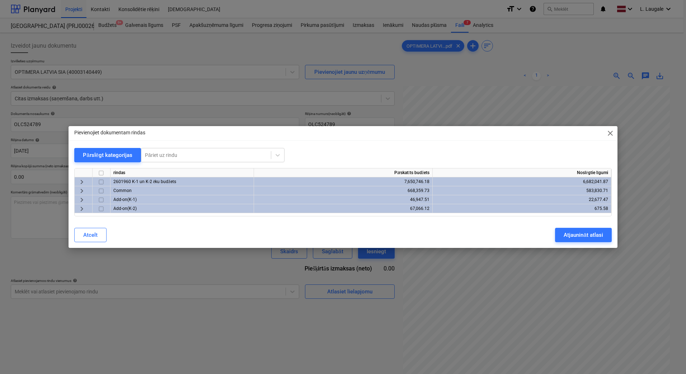
click at [83, 178] on span "keyboard_arrow_right" at bounding box center [81, 182] width 9 height 9
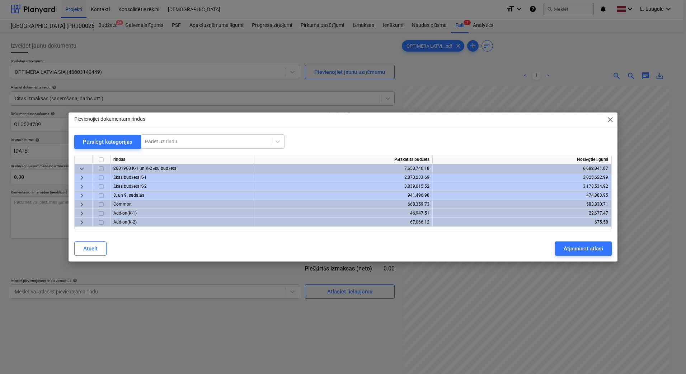
click at [79, 176] on span "keyboard_arrow_right" at bounding box center [81, 178] width 9 height 9
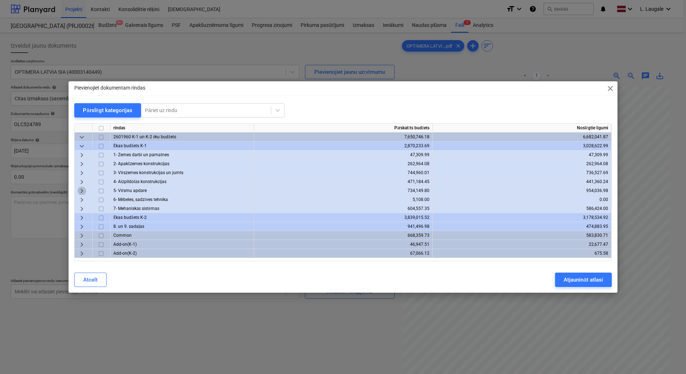
click at [85, 189] on span "keyboard_arrow_right" at bounding box center [81, 191] width 9 height 9
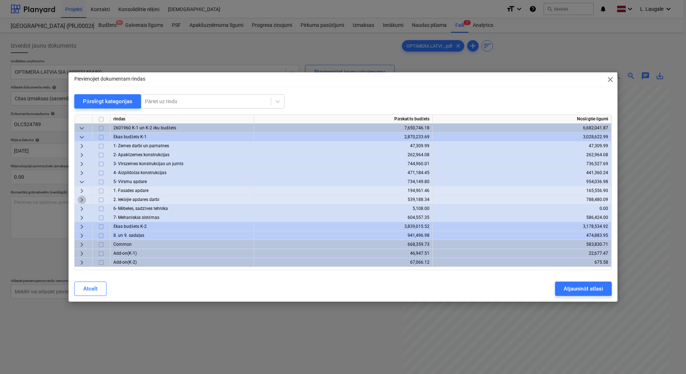
click at [83, 196] on span "keyboard_arrow_right" at bounding box center [81, 200] width 9 height 9
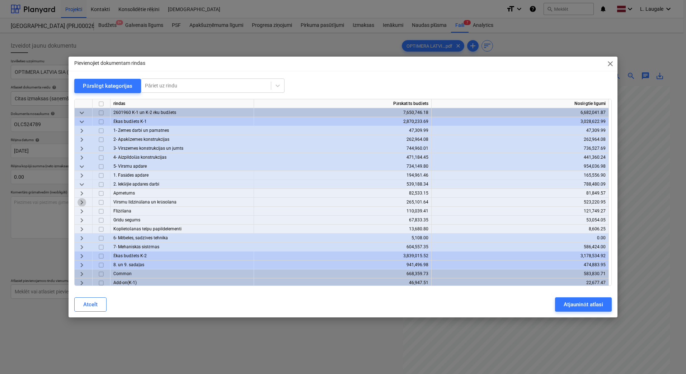
click at [83, 202] on span "keyboard_arrow_right" at bounding box center [81, 202] width 9 height 9
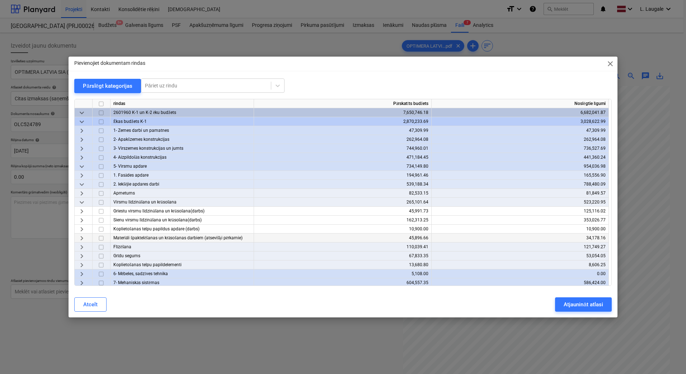
click at [86, 237] on span "keyboard_arrow_right" at bounding box center [81, 238] width 9 height 9
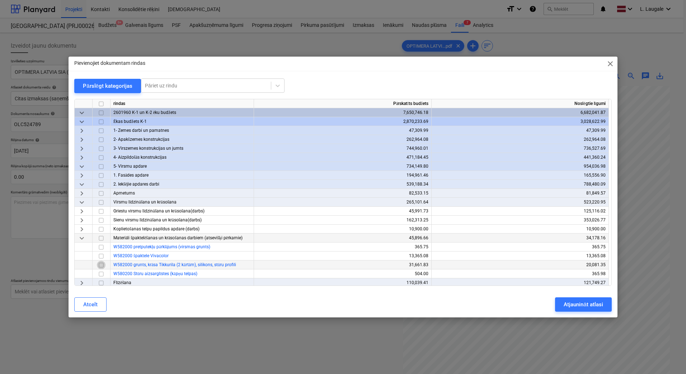
click at [101, 267] on input "checkbox" at bounding box center [101, 265] width 9 height 9
click at [578, 302] on div "Atjaunināt atlasi" at bounding box center [583, 304] width 39 height 9
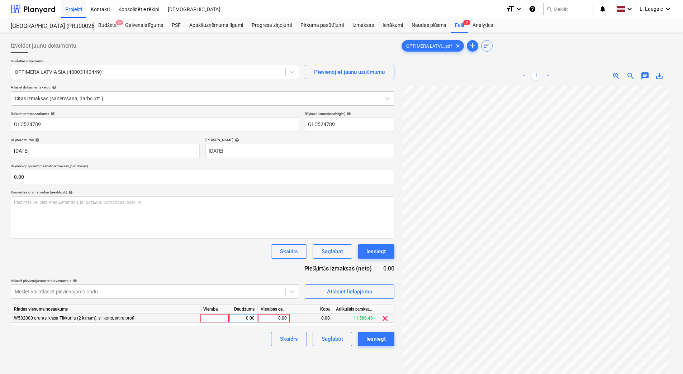
click at [209, 320] on div at bounding box center [215, 318] width 29 height 9
click at [241, 324] on div "Rindas vienuma nosaukums Vienība Daudzums Vienības cena Kopā Atlikušais pārskat…" at bounding box center [203, 316] width 384 height 22
click at [250, 321] on div "0.00" at bounding box center [243, 318] width 23 height 9
click at [259, 320] on div "0.00" at bounding box center [274, 318] width 32 height 9
click at [318, 289] on span "Atlasiet lielapjomu" at bounding box center [350, 291] width 72 height 9
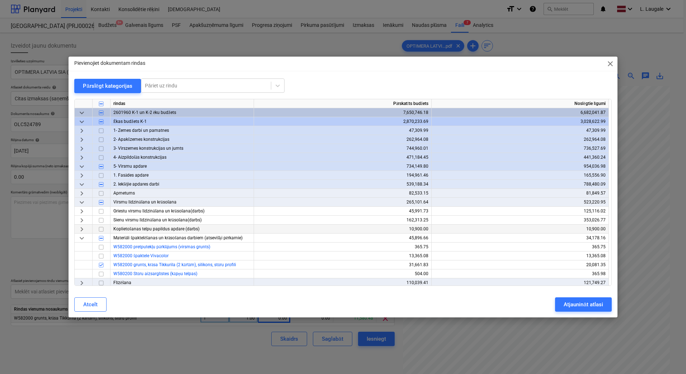
scroll to position [24, 0]
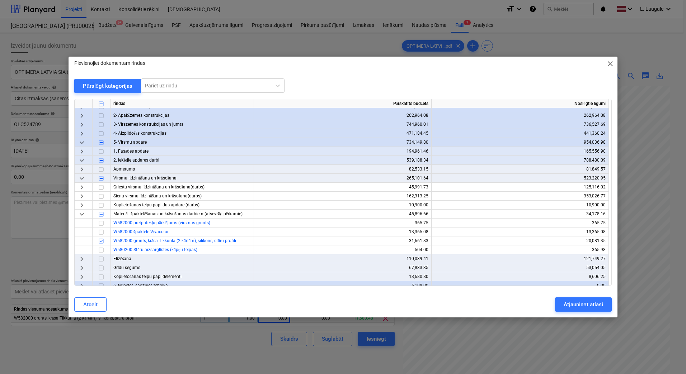
click at [164, 327] on div "Pievienojiet dokumentam rindas close Pārslēgt kategorijas Pāriet uz rindu rinda…" at bounding box center [343, 187] width 686 height 374
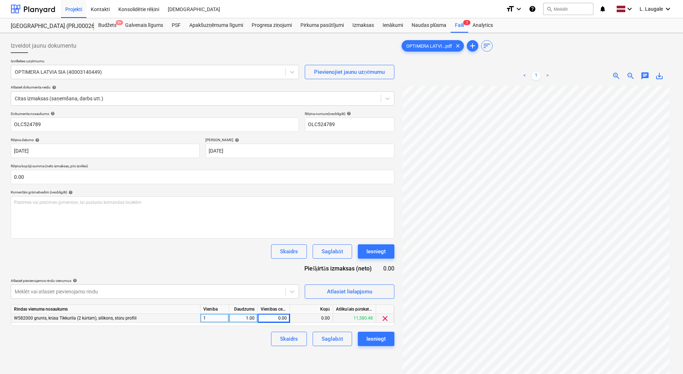
click at [274, 316] on div "0.00" at bounding box center [274, 318] width 26 height 9
type input "1819.41"
click at [246, 350] on div "Izveidot jaunu dokumentu Izvēlieties uzņēmumu OPTIMERA LATVIA SIA (40003140449)…" at bounding box center [203, 239] width 390 height 407
click at [327, 340] on div "Saglabāt" at bounding box center [332, 339] width 21 height 9
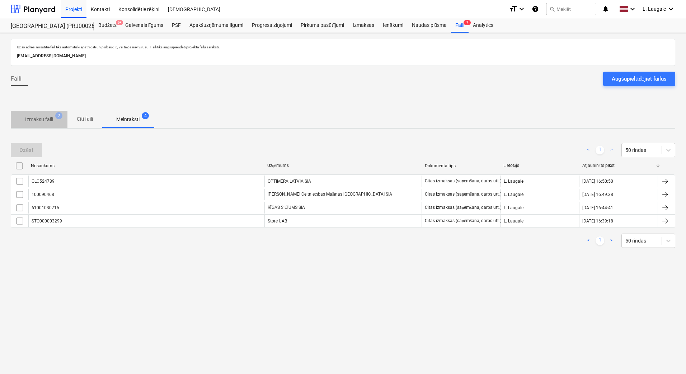
click at [35, 121] on p "Izmaksu faili" at bounding box center [39, 120] width 28 height 8
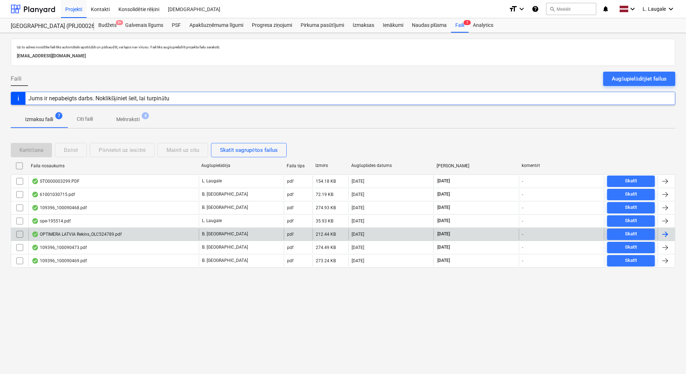
click at [113, 232] on div "OPTIMERA LATVIA Rekins_OLC524789.pdf" at bounding box center [77, 235] width 90 height 6
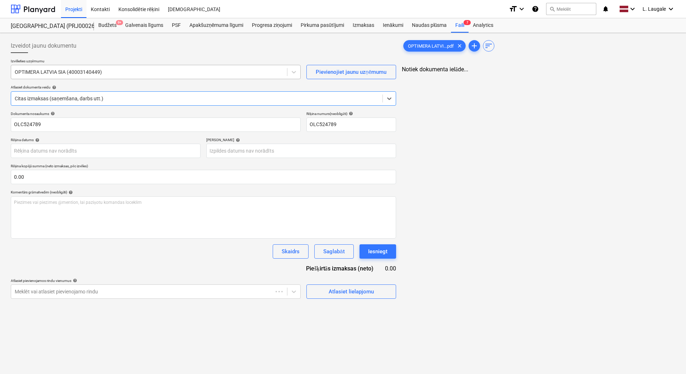
click at [94, 73] on div at bounding box center [149, 72] width 269 height 7
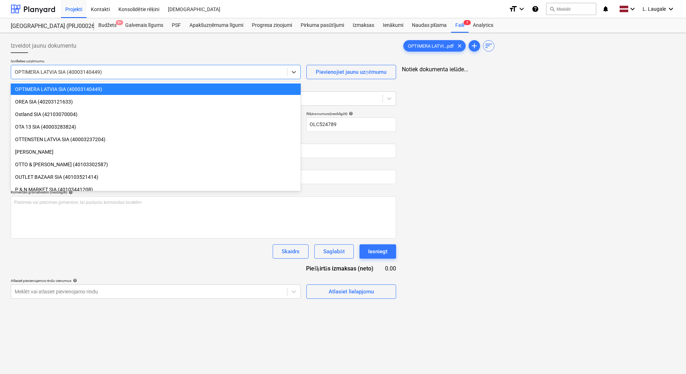
type input "o"
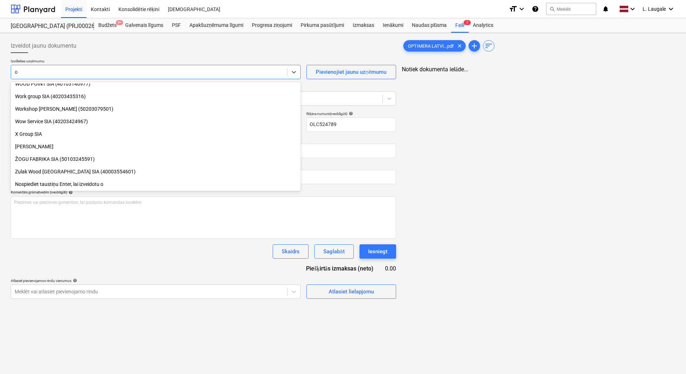
scroll to position [3847, 0]
type input "[DATE]"
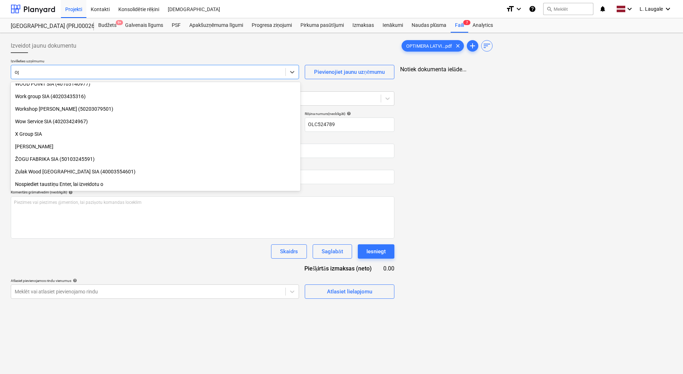
type input "opti"
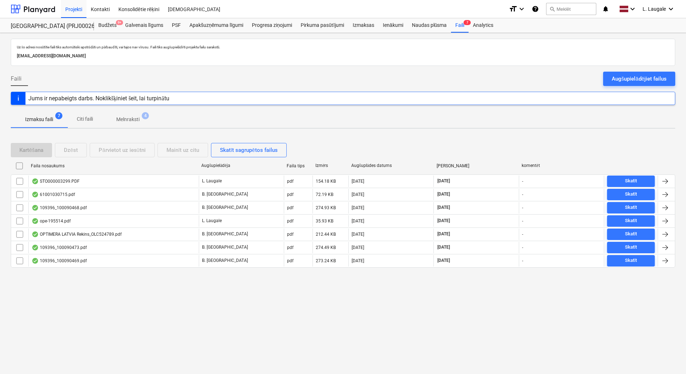
drag, startPoint x: 140, startPoint y: 118, endPoint x: 118, endPoint y: 126, distance: 23.4
click at [140, 118] on span "Melnraksti 4" at bounding box center [127, 120] width 35 height 8
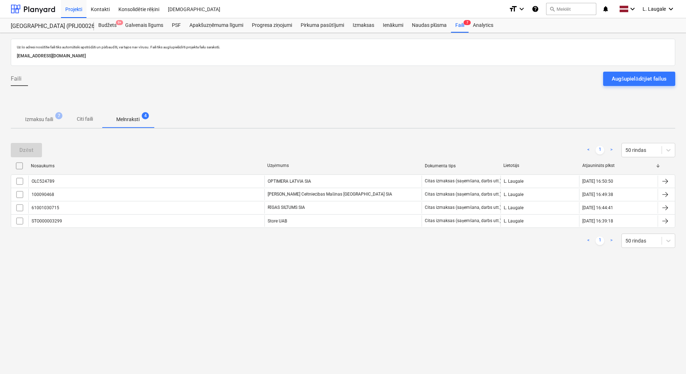
click at [48, 121] on p "Izmaksu faili" at bounding box center [39, 120] width 28 height 8
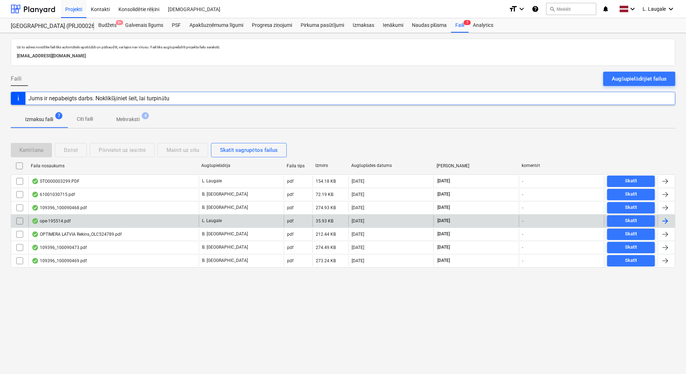
click at [72, 220] on div "ope-195514.pdf" at bounding box center [113, 221] width 170 height 11
click at [21, 222] on input "checkbox" at bounding box center [19, 221] width 11 height 11
click at [20, 221] on input "checkbox" at bounding box center [19, 221] width 11 height 11
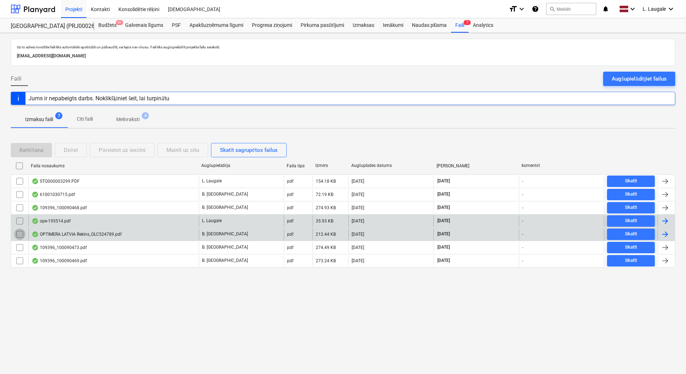
click at [20, 235] on input "checkbox" at bounding box center [19, 234] width 11 height 11
click at [198, 150] on div "Mainīt uz citu" at bounding box center [182, 150] width 33 height 9
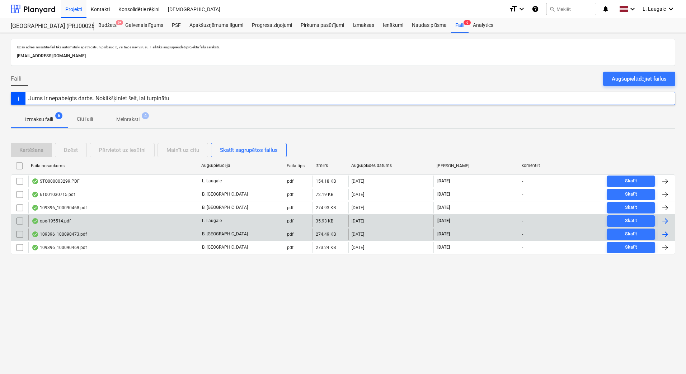
click at [133, 109] on div at bounding box center [343, 108] width 664 height 6
click at [133, 112] on button "Melnraksti 4" at bounding box center [128, 119] width 52 height 17
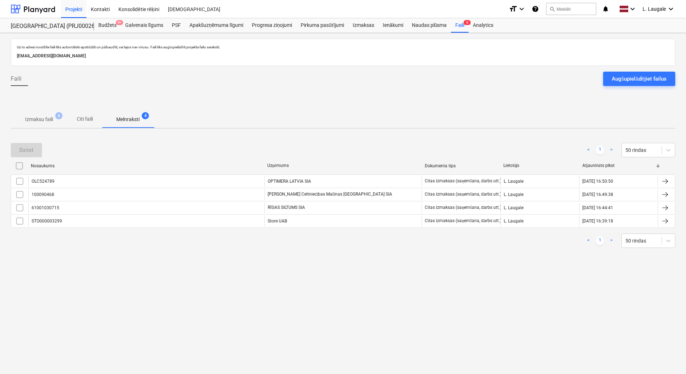
click at [46, 119] on p "Izmaksu faili" at bounding box center [39, 120] width 28 height 8
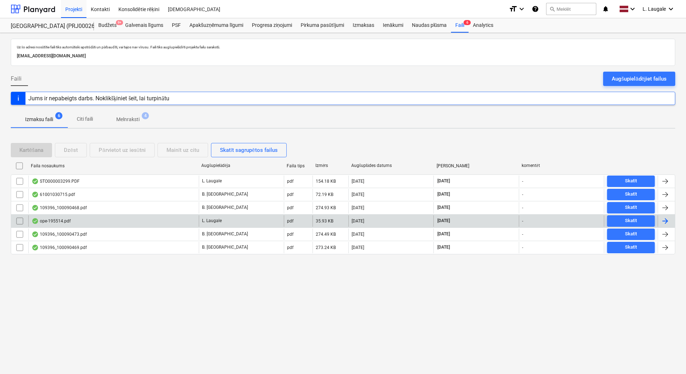
click at [120, 219] on div "ope-195514.pdf" at bounding box center [113, 221] width 170 height 11
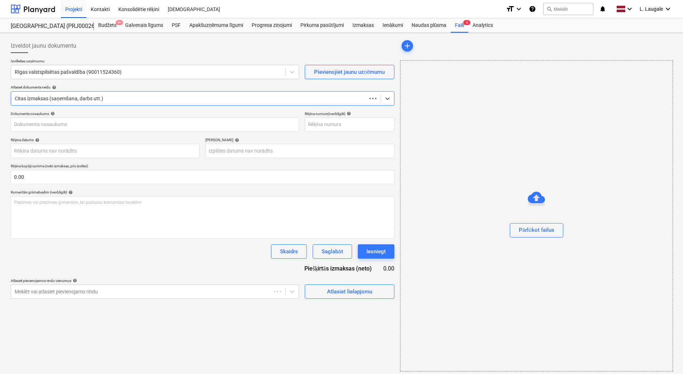
type input "OPE-195514"
type input "[DATE]"
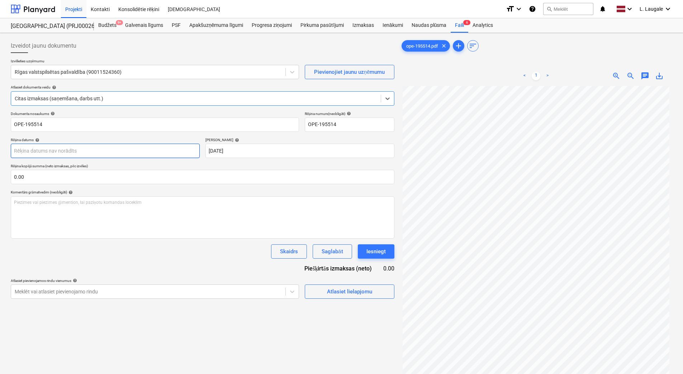
click at [149, 156] on body "Projekti Kontakti Konsolidētie rēķini Iesūtne format_size keyboard_arrow_down h…" at bounding box center [341, 187] width 683 height 374
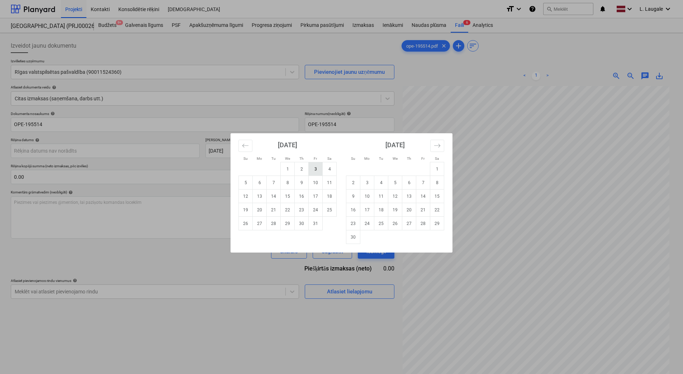
click at [318, 170] on td "3" at bounding box center [316, 169] width 14 height 14
type input "[DATE]"
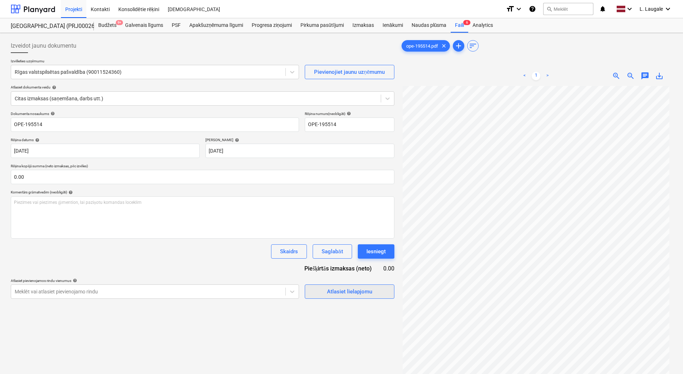
click at [347, 289] on div "Atlasiet lielapjomu" at bounding box center [349, 291] width 45 height 9
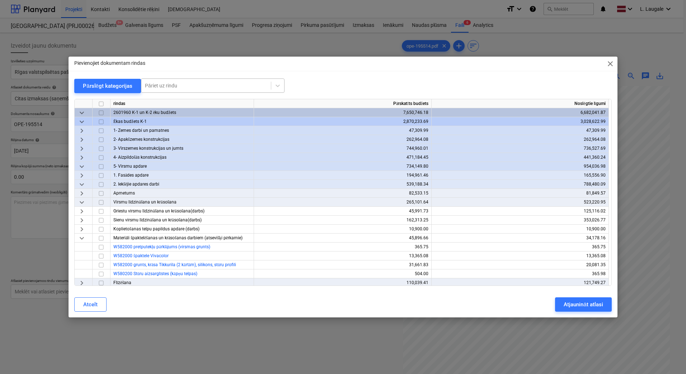
click at [248, 90] on div "Pāriet uz rindu" at bounding box center [205, 86] width 129 height 10
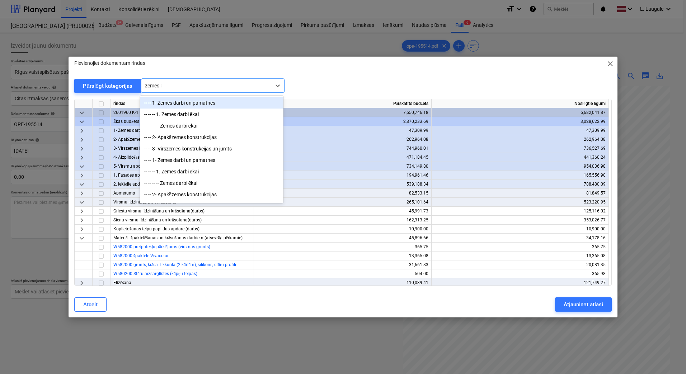
type input "zemes no"
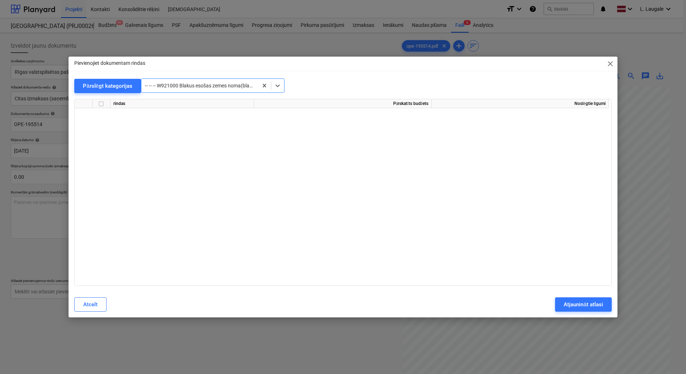
scroll to position [13057, 0]
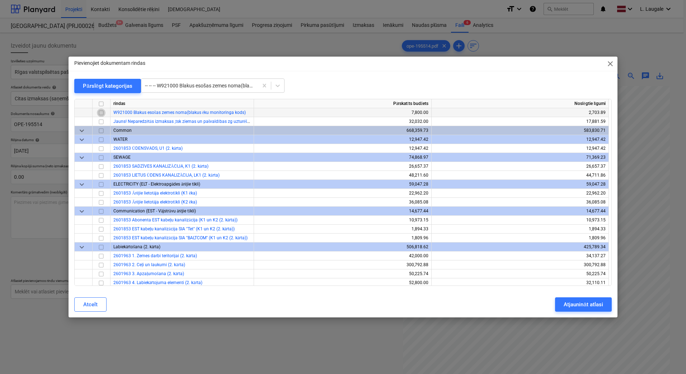
click at [101, 110] on input "checkbox" at bounding box center [101, 113] width 9 height 9
click at [602, 307] on div "Atjaunināt atlasi" at bounding box center [583, 304] width 39 height 9
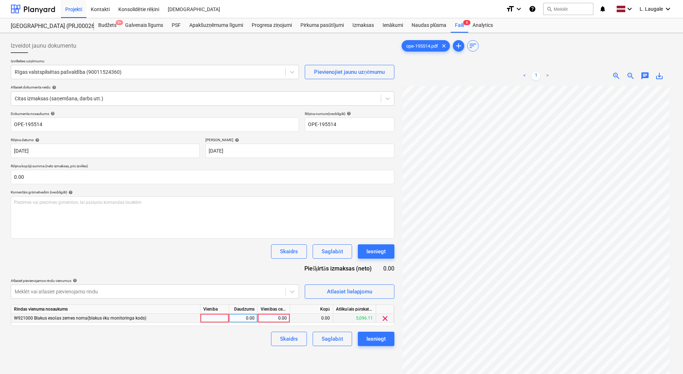
click at [218, 317] on div at bounding box center [215, 318] width 29 height 9
type input "1"
click at [237, 319] on div "0.00" at bounding box center [243, 318] width 23 height 9
click at [262, 315] on div "0.00" at bounding box center [274, 318] width 26 height 9
type input "1550"
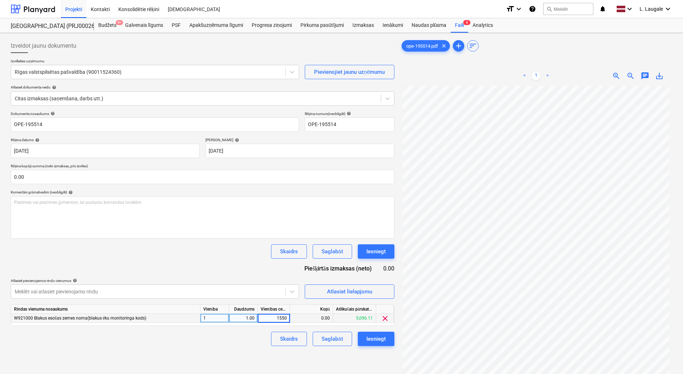
click at [263, 337] on div "Skaidrs Saglabāt Iesniegt" at bounding box center [203, 339] width 384 height 14
click at [344, 341] on button "Saglabāt" at bounding box center [332, 339] width 39 height 14
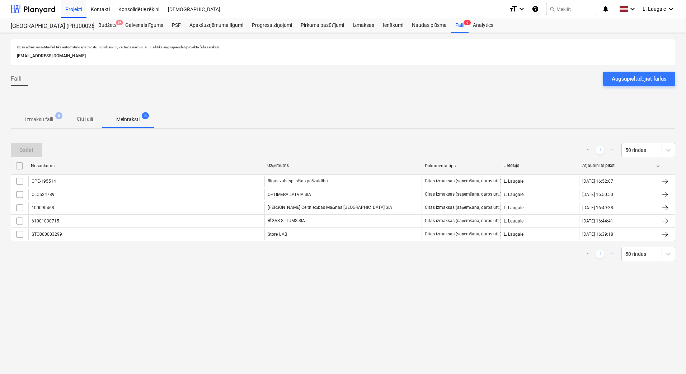
click at [73, 122] on span "Citi faili" at bounding box center [84, 119] width 34 height 12
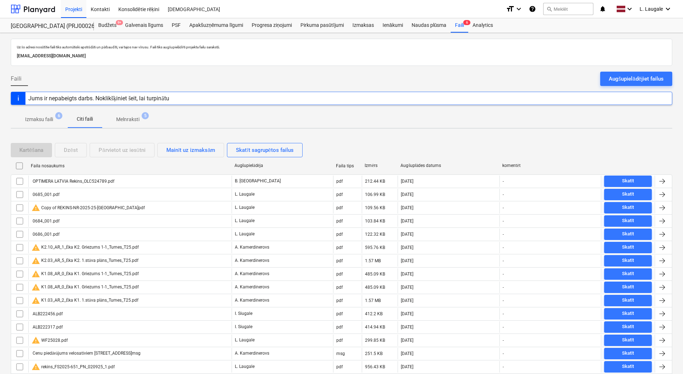
drag, startPoint x: 19, startPoint y: 180, endPoint x: 195, endPoint y: 153, distance: 177.8
click at [20, 179] on input "checkbox" at bounding box center [19, 181] width 11 height 11
click at [195, 153] on div "Mainīt uz izmaksām" at bounding box center [190, 150] width 49 height 9
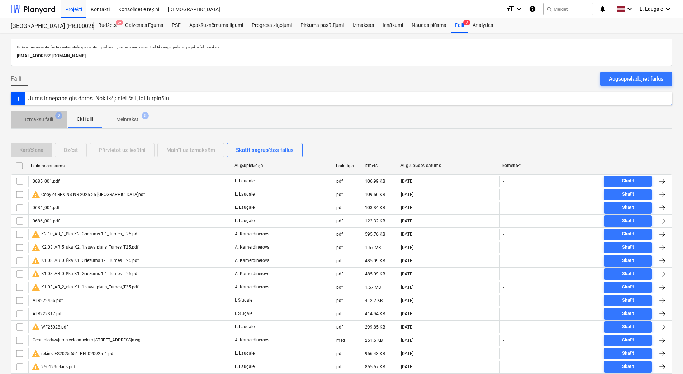
click at [39, 121] on p "Izmaksu faili" at bounding box center [39, 120] width 28 height 8
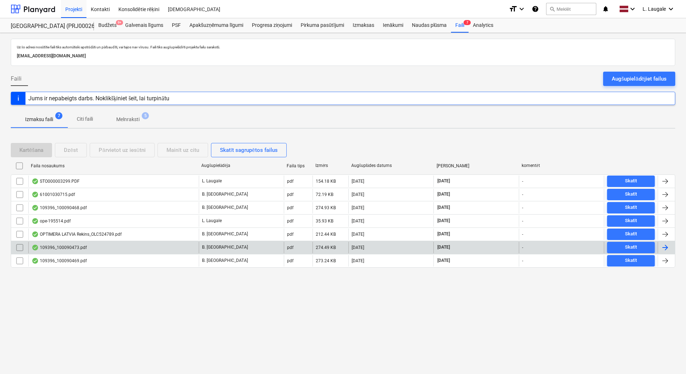
click at [48, 244] on div "109396_100090473.pdf" at bounding box center [113, 247] width 170 height 11
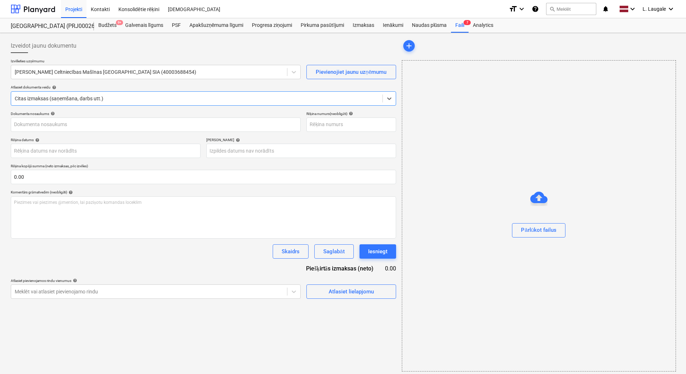
type input "109396_100090473.pdf"
type input "[DATE]"
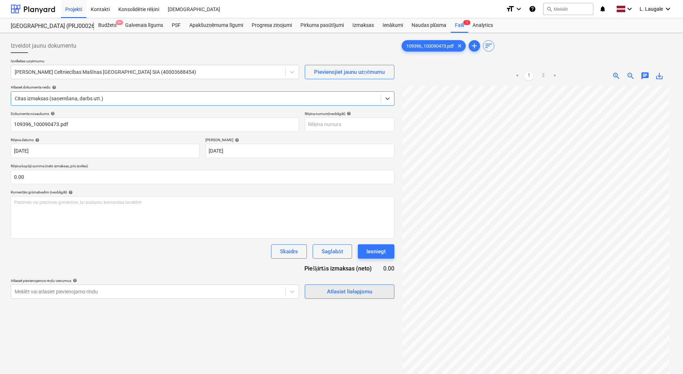
click at [340, 289] on div "Atlasiet lielapjomu" at bounding box center [349, 291] width 45 height 9
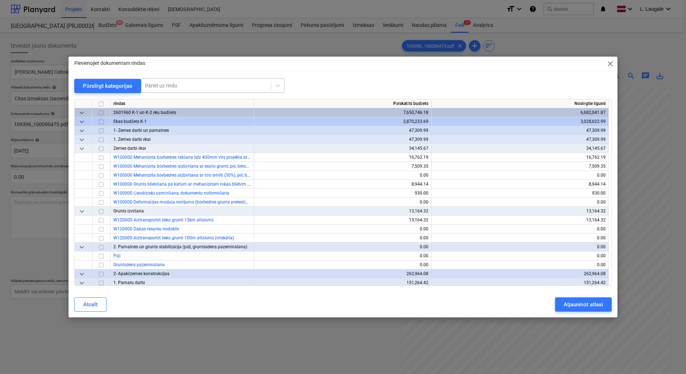
click at [183, 85] on div at bounding box center [206, 85] width 122 height 7
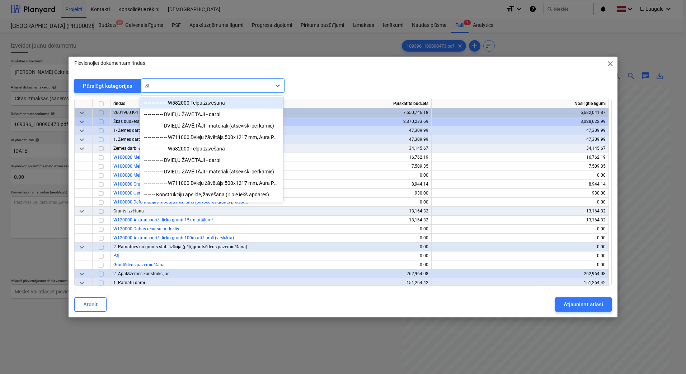
type input "ž"
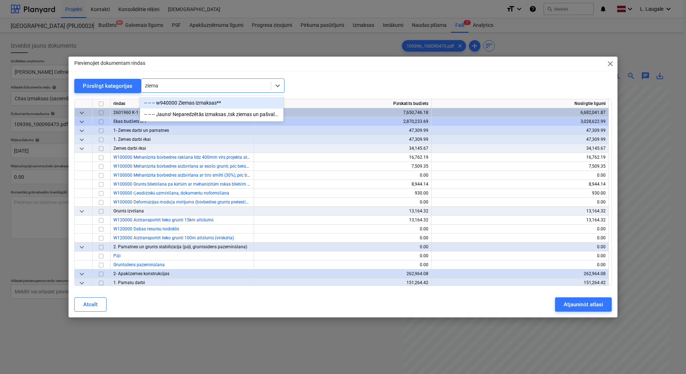
type input "ziemas"
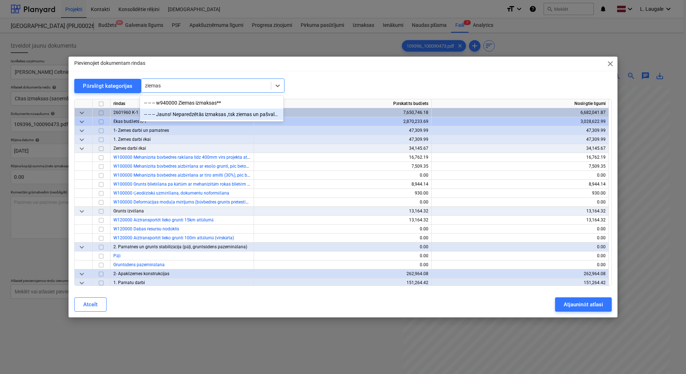
click at [202, 112] on div "-- -- -- Jauns! Neparedzētās izmaksas ,tsk ziemas un pašvaldības zg uzturēšanas…" at bounding box center [211, 114] width 143 height 11
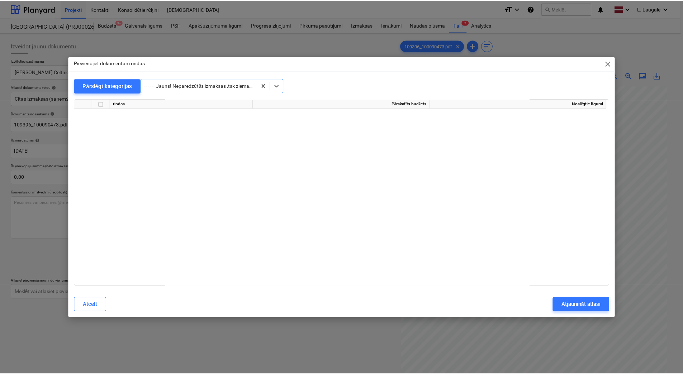
scroll to position [13066, 0]
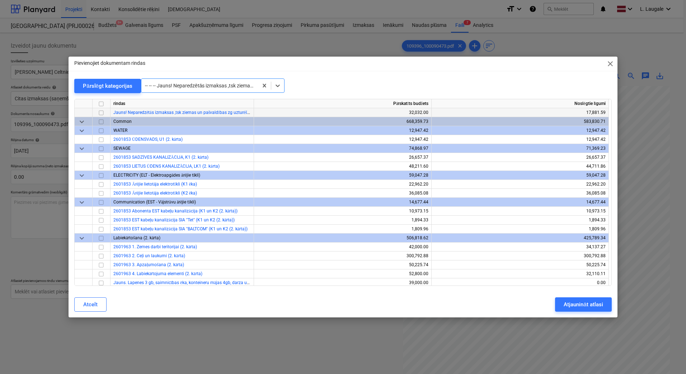
click at [104, 113] on input "checkbox" at bounding box center [101, 113] width 9 height 9
click at [574, 302] on div "Atjaunināt atlasi" at bounding box center [583, 304] width 39 height 9
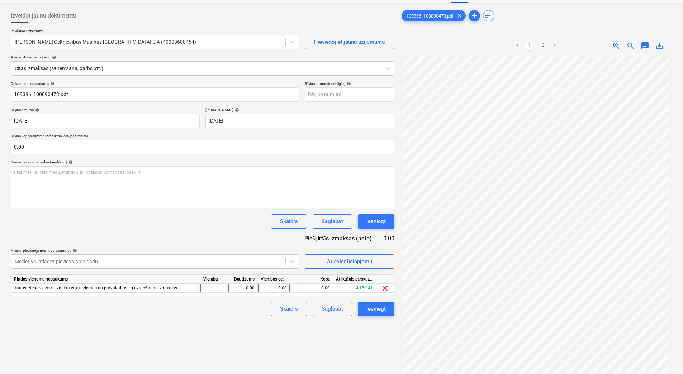
scroll to position [72, 0]
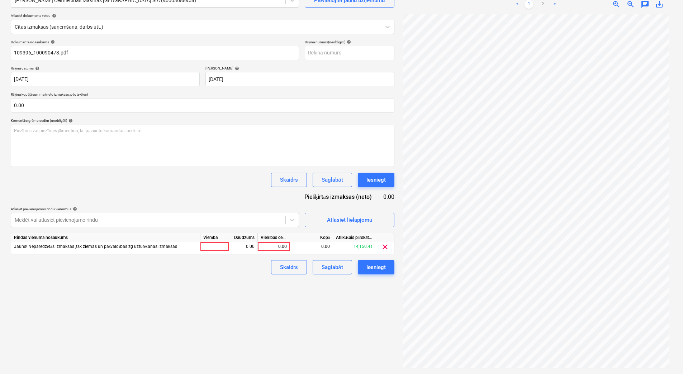
click at [542, 5] on div "Neizdevās iegūt projektu" at bounding box center [534, 7] width 61 height 9
click at [548, 7] on div "Neizdevās iegūt projektu" at bounding box center [534, 7] width 61 height 9
click at [545, 6] on div "Neizdevās iegūt projektu" at bounding box center [534, 7] width 61 height 9
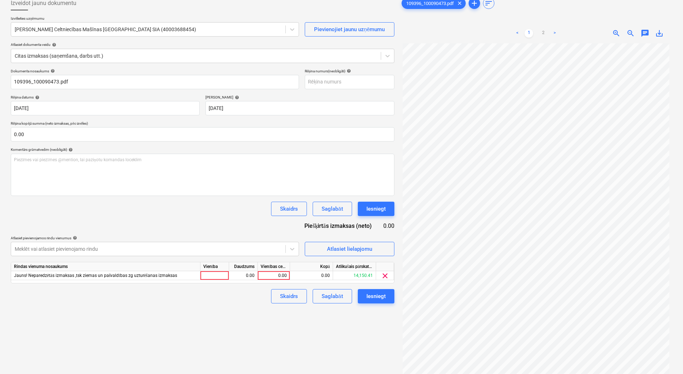
scroll to position [0, 0]
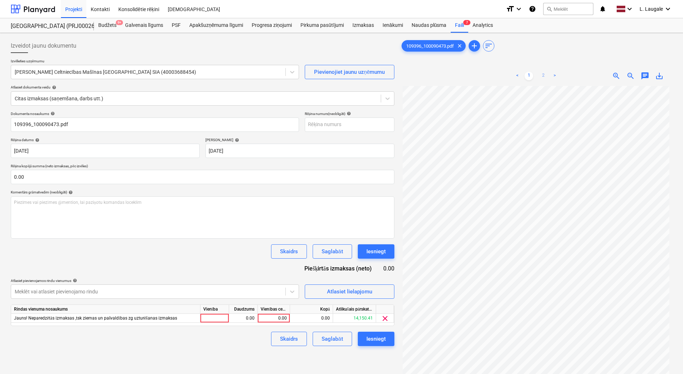
click at [544, 74] on link "2" at bounding box center [543, 76] width 9 height 9
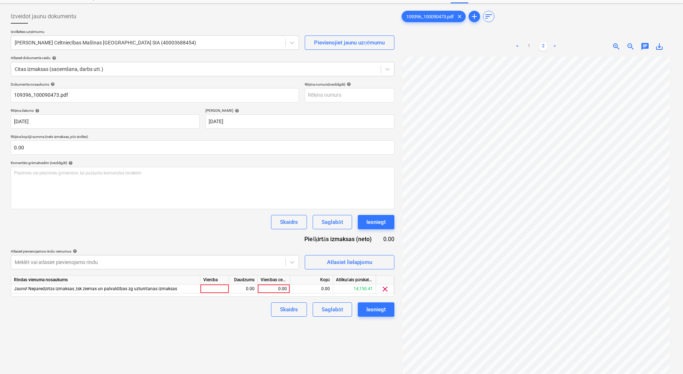
scroll to position [72, 0]
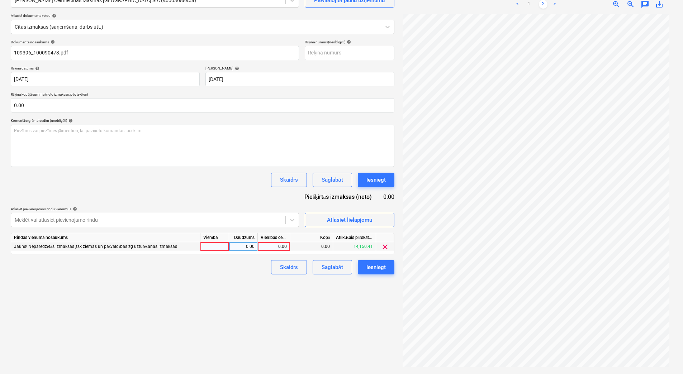
click at [211, 245] on div at bounding box center [215, 246] width 29 height 9
type input "1"
click at [240, 248] on div "0.00" at bounding box center [243, 246] width 23 height 9
type input "1"
click at [270, 246] on div "0.00" at bounding box center [274, 246] width 26 height 9
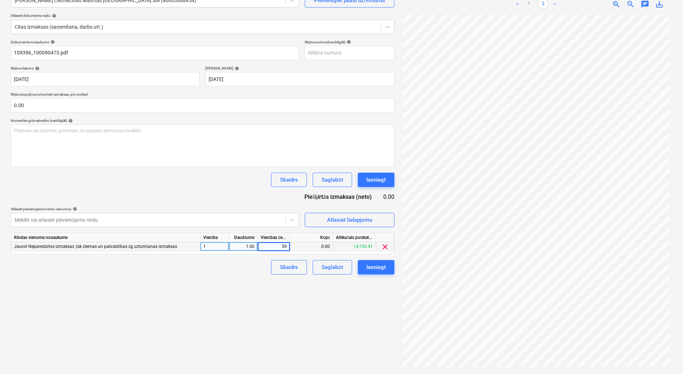
type input "590"
click at [245, 280] on div "Izveidot jaunu dokumentu Izvēlieties uzņēmumu [PERSON_NAME] Celtniecības Mašīna…" at bounding box center [203, 167] width 390 height 407
click at [333, 269] on div "Saglabāt" at bounding box center [332, 267] width 21 height 9
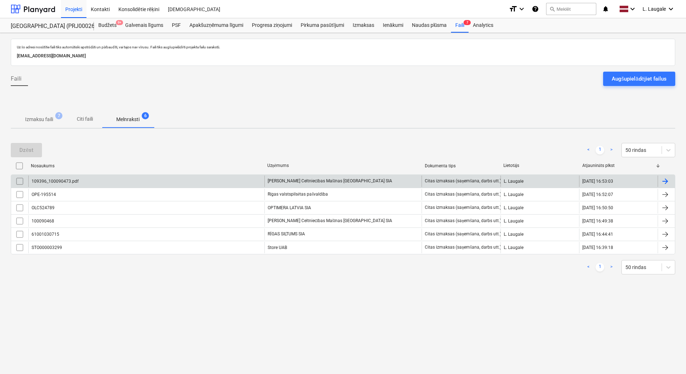
click at [109, 184] on div "109396_100090473.pdf" at bounding box center [146, 181] width 236 height 11
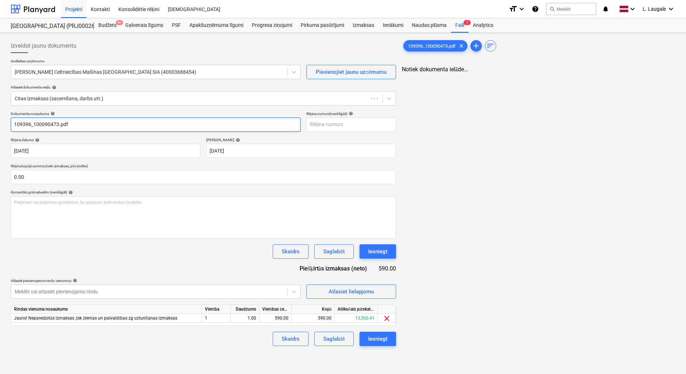
drag, startPoint x: 34, startPoint y: 123, endPoint x: -1, endPoint y: 121, distance: 35.2
click at [0, 121] on html "Projekti Kontakti Konsolidētie rēķini Iesūtne format_size keyboard_arrow_down h…" at bounding box center [343, 187] width 686 height 374
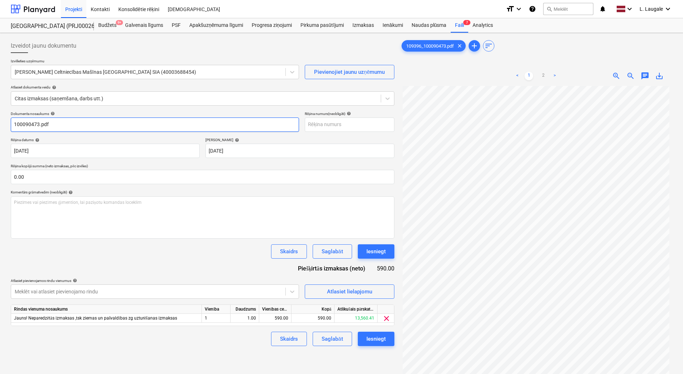
click at [101, 123] on input "100090473.pdf" at bounding box center [155, 125] width 288 height 14
drag, startPoint x: 101, startPoint y: 123, endPoint x: -1, endPoint y: 119, distance: 102.3
click at [0, 119] on html "Projekti Kontakti Konsolidētie rēķini Iesūtne format_size keyboard_arrow_down h…" at bounding box center [341, 187] width 683 height 374
type input "100090473"
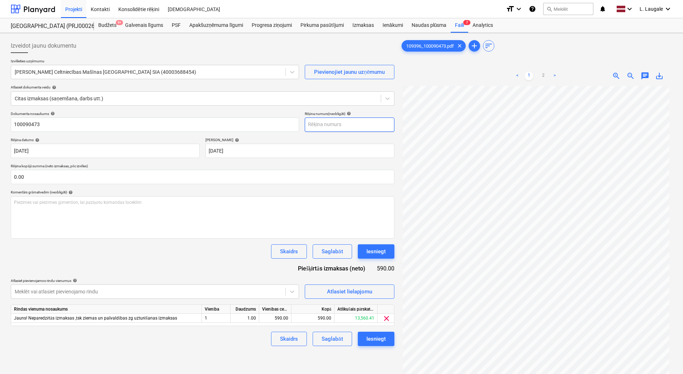
click at [377, 123] on input "text" at bounding box center [350, 125] width 90 height 14
paste input "100090473"
type input "100090473"
click at [330, 338] on div "Saglabāt" at bounding box center [332, 339] width 21 height 9
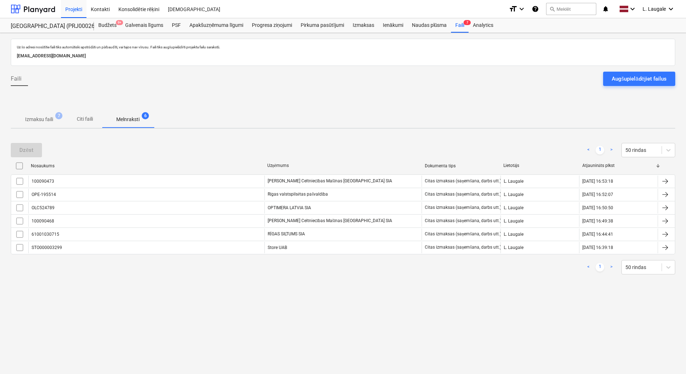
click at [46, 120] on p "Izmaksu faili" at bounding box center [39, 120] width 28 height 8
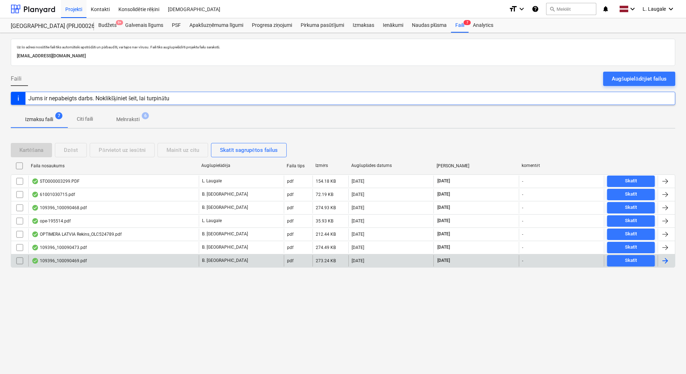
click at [100, 264] on div "109396_100090469.pdf" at bounding box center [113, 260] width 170 height 11
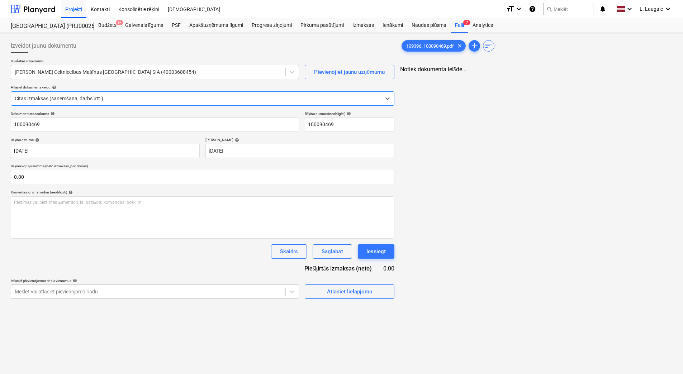
type input "100090469"
type input "[DATE]"
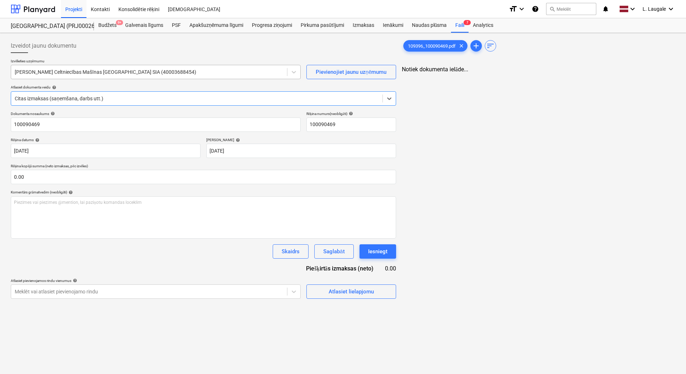
click at [176, 75] on div at bounding box center [149, 72] width 269 height 7
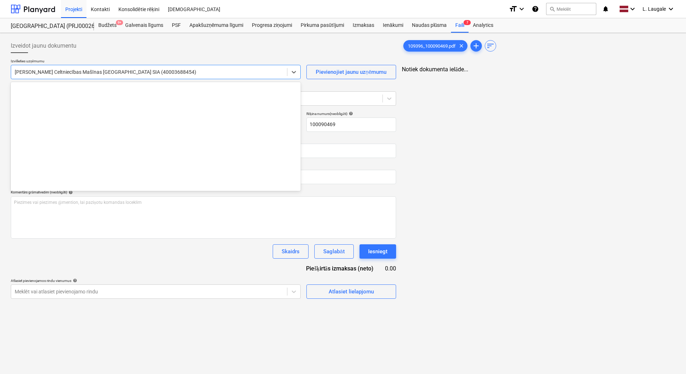
scroll to position [4118, 0]
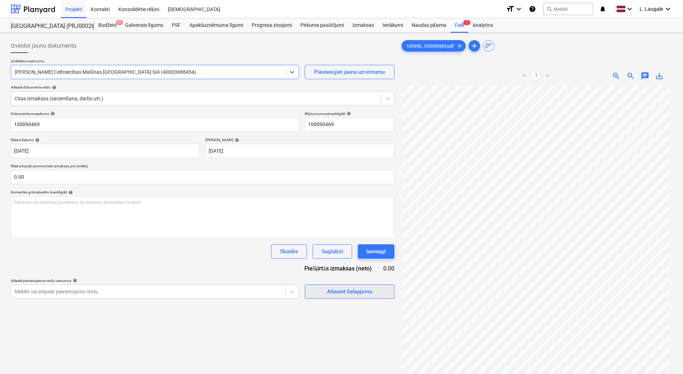
click at [348, 293] on div "Atlasiet lielapjomu" at bounding box center [349, 291] width 45 height 9
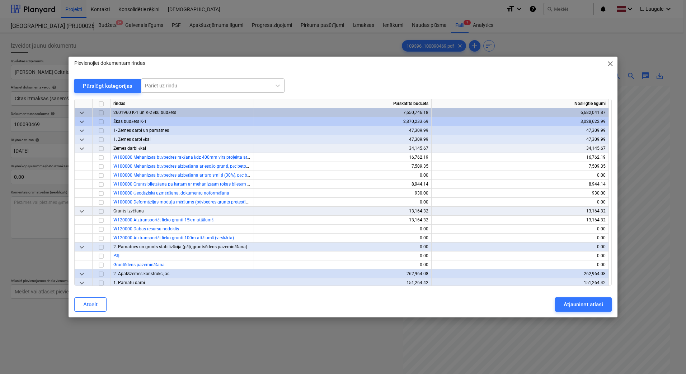
click at [184, 86] on div at bounding box center [206, 85] width 122 height 7
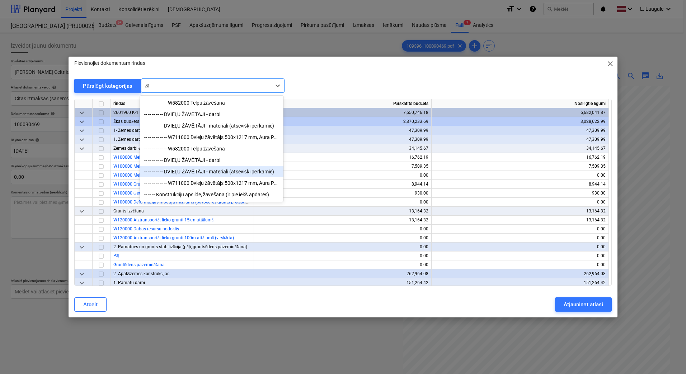
type input "ž"
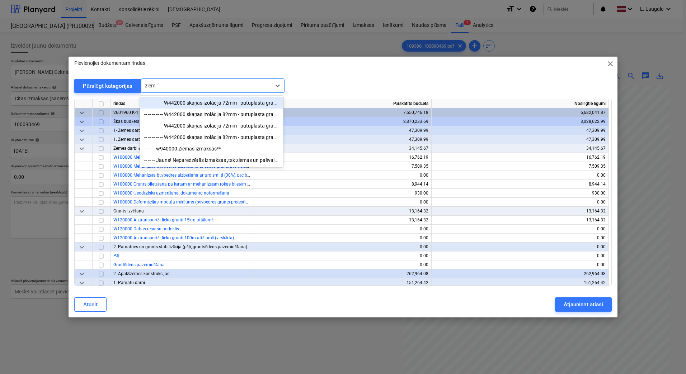
type input "ziema"
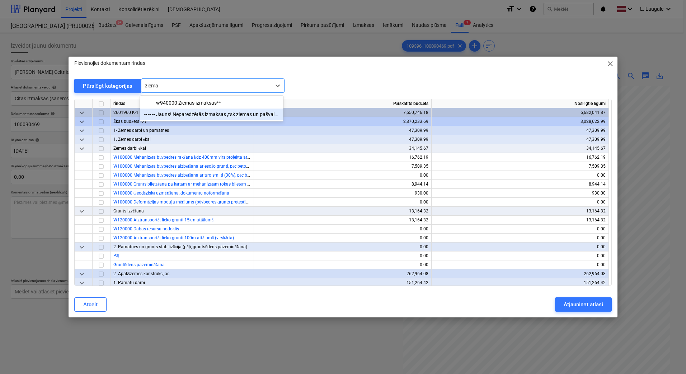
click at [221, 112] on div "-- -- -- Jauns! Neparedzētās izmaksas ,tsk ziemas un pašvaldības zg uzturēšanas…" at bounding box center [211, 114] width 143 height 11
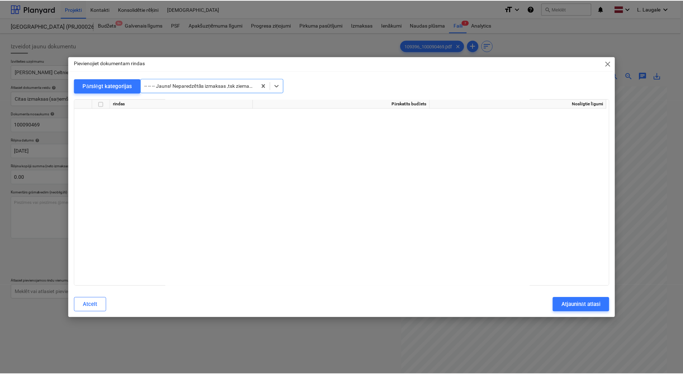
scroll to position [13066, 0]
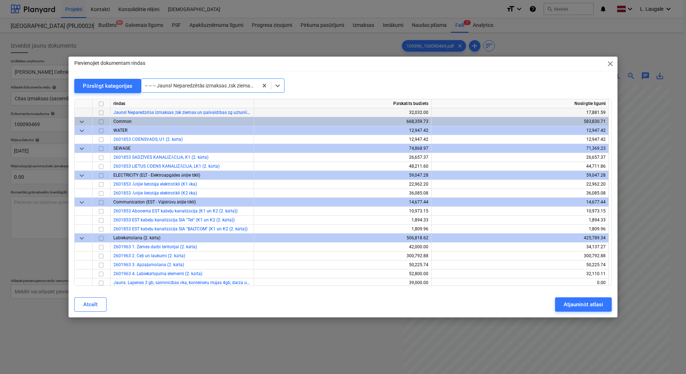
click at [103, 112] on input "checkbox" at bounding box center [101, 113] width 9 height 9
click at [589, 306] on div "Atjaunināt atlasi" at bounding box center [583, 304] width 39 height 9
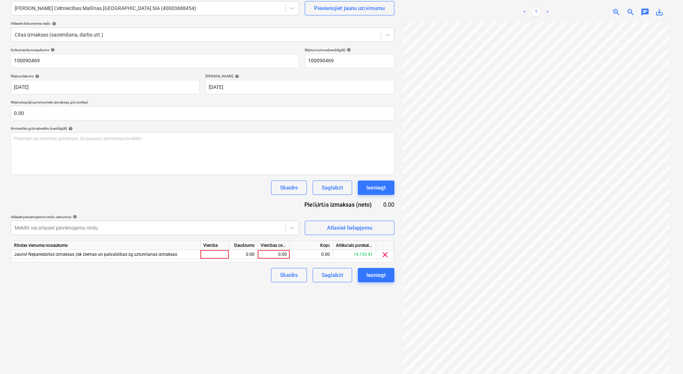
scroll to position [72, 0]
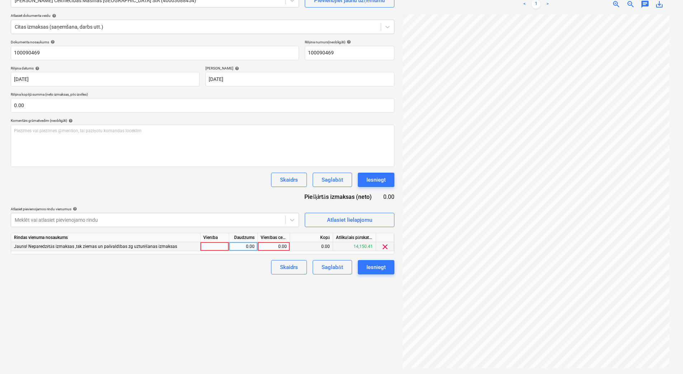
click at [210, 250] on div at bounding box center [215, 246] width 29 height 9
type input "1"
click at [236, 249] on div "0.00" at bounding box center [243, 246] width 23 height 9
click at [275, 250] on div "0.00" at bounding box center [274, 246] width 26 height 9
type input "195"
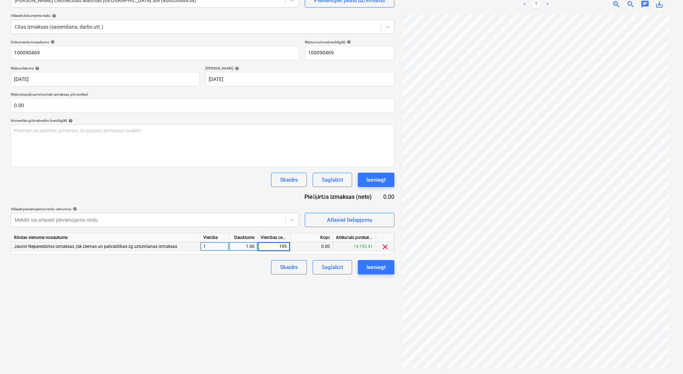
click at [221, 286] on div "Izveidot jaunu dokumentu Izvēlieties uzņēmumu [PERSON_NAME] Celtniecības Mašīna…" at bounding box center [203, 167] width 390 height 407
click at [326, 269] on div "Saglabāt" at bounding box center [332, 267] width 21 height 9
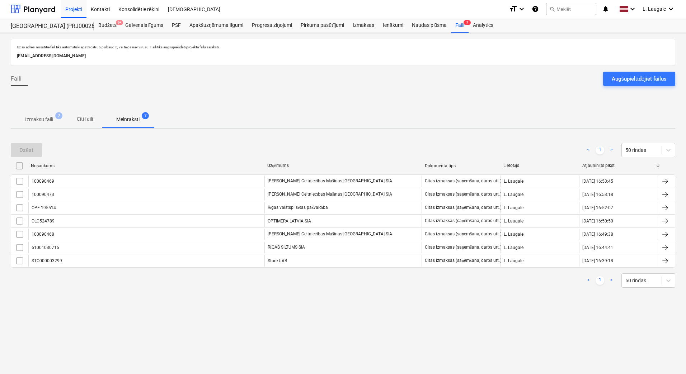
click at [43, 116] on span "Izmaksu faili 7" at bounding box center [39, 119] width 57 height 13
